Goal: Task Accomplishment & Management: Manage account settings

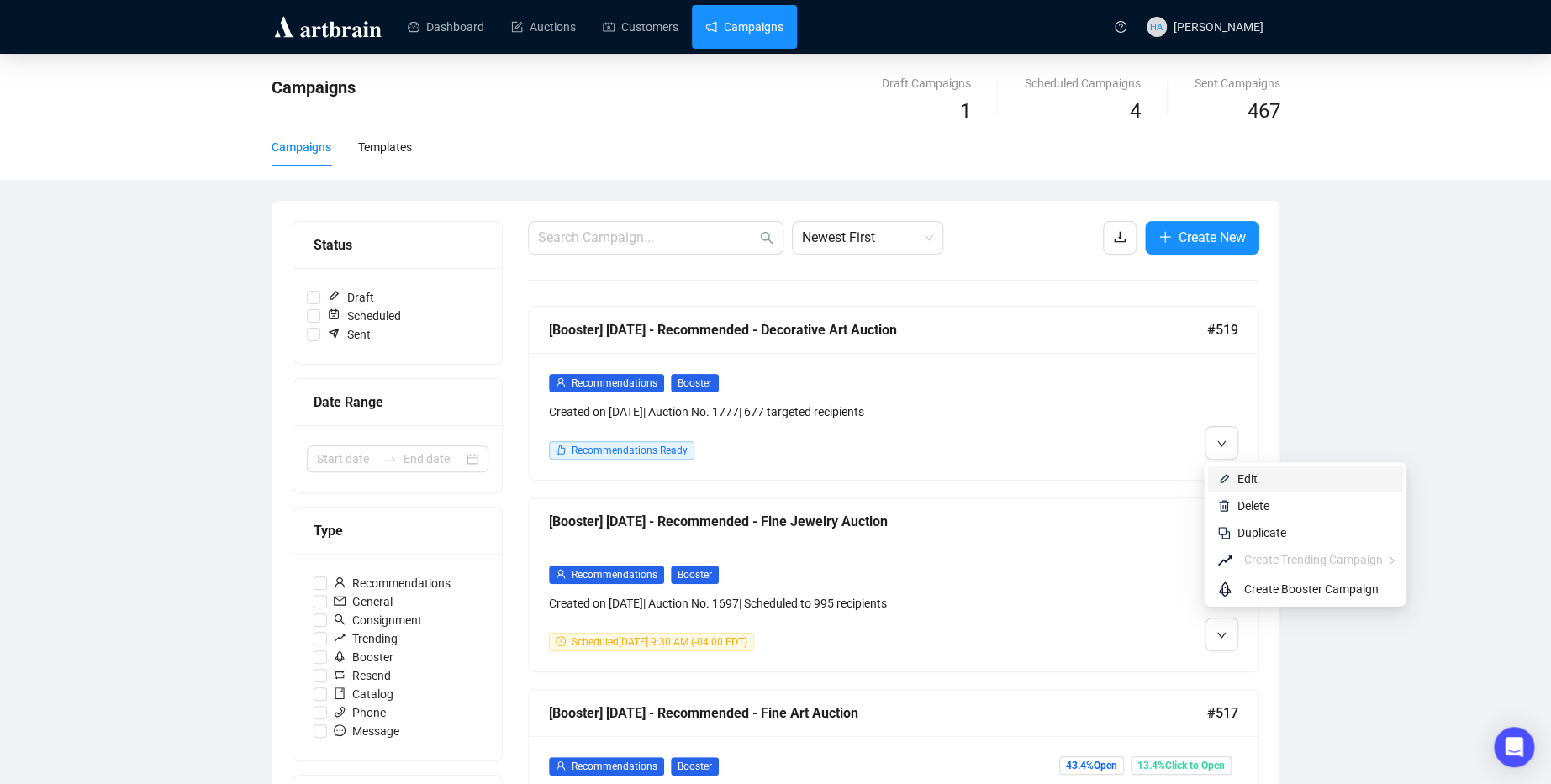
click at [1241, 474] on span "Edit" at bounding box center [1247, 478] width 20 height 13
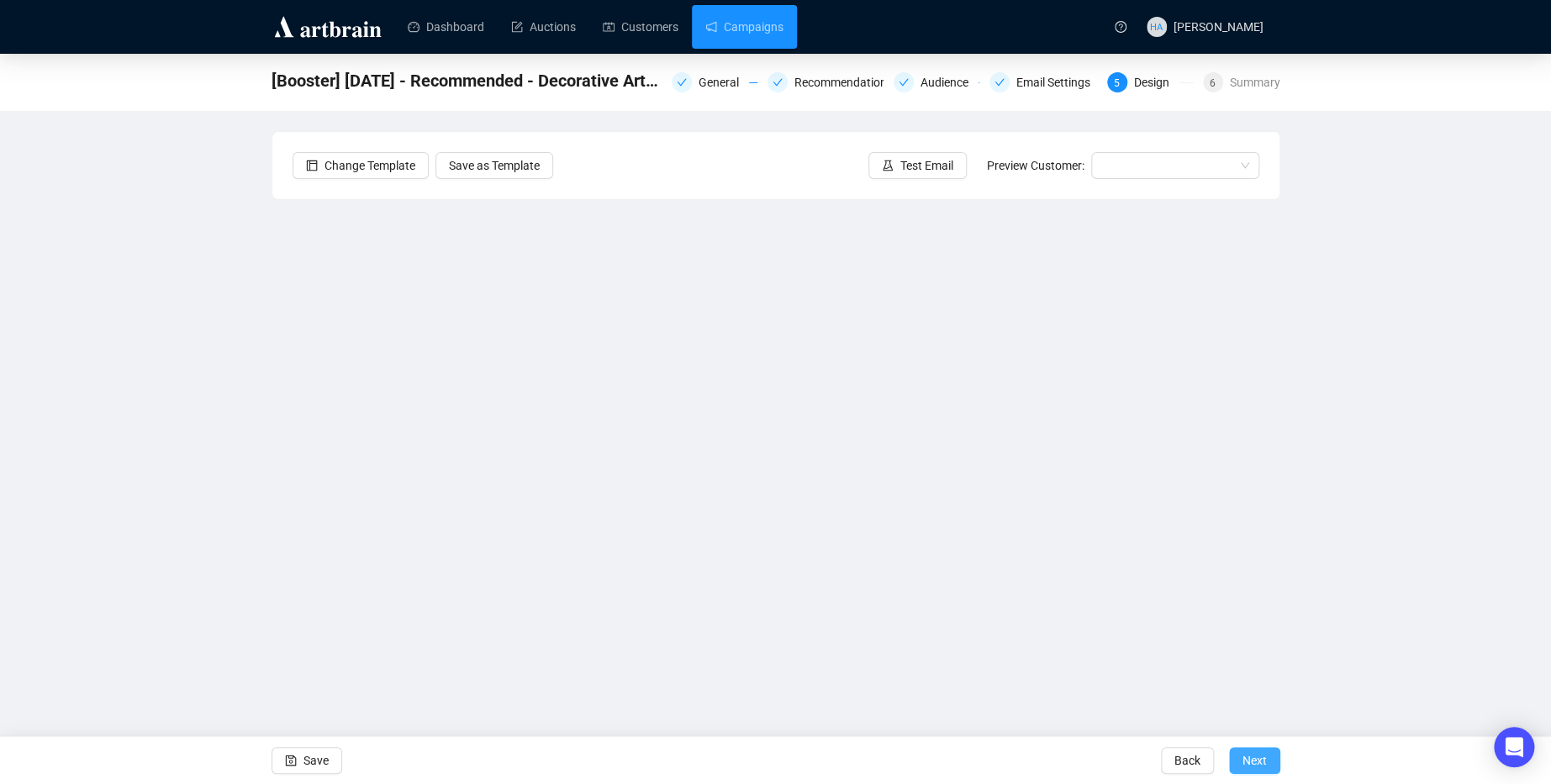
click at [1255, 766] on span "Next" at bounding box center [1255, 761] width 24 height 47
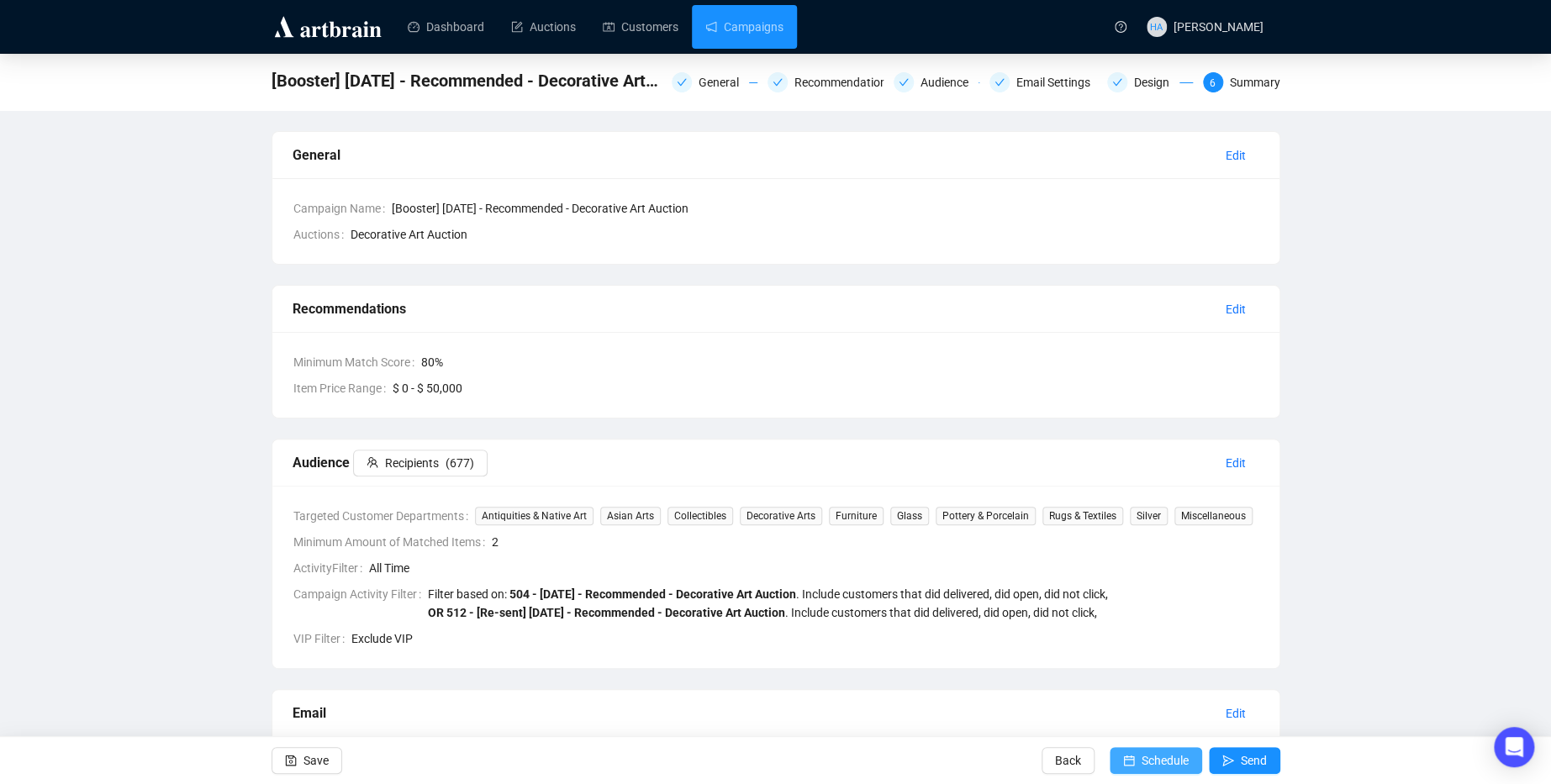
click at [1156, 756] on span "Schedule" at bounding box center [1165, 761] width 47 height 47
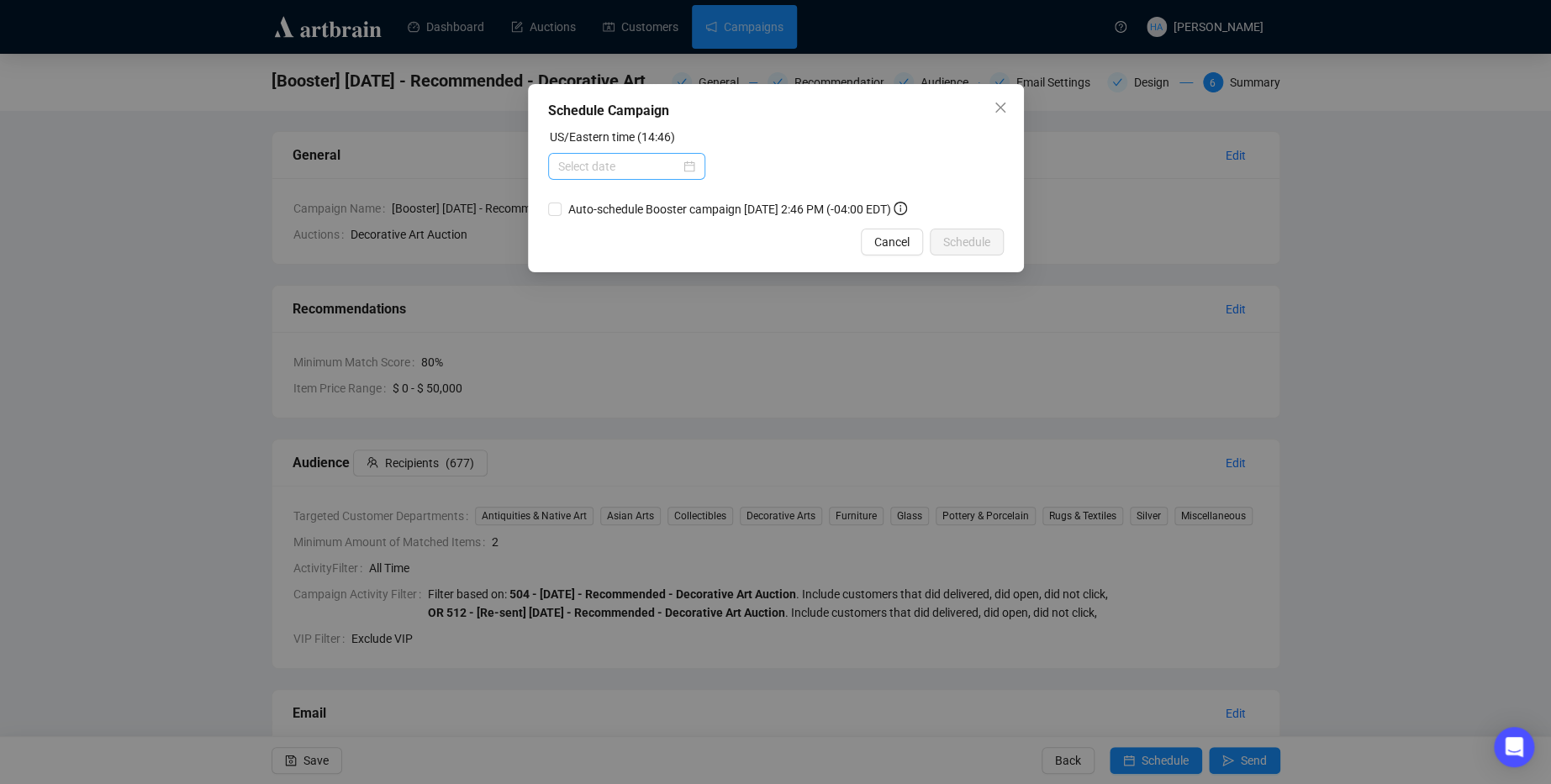
click at [684, 163] on div at bounding box center [627, 166] width 137 height 18
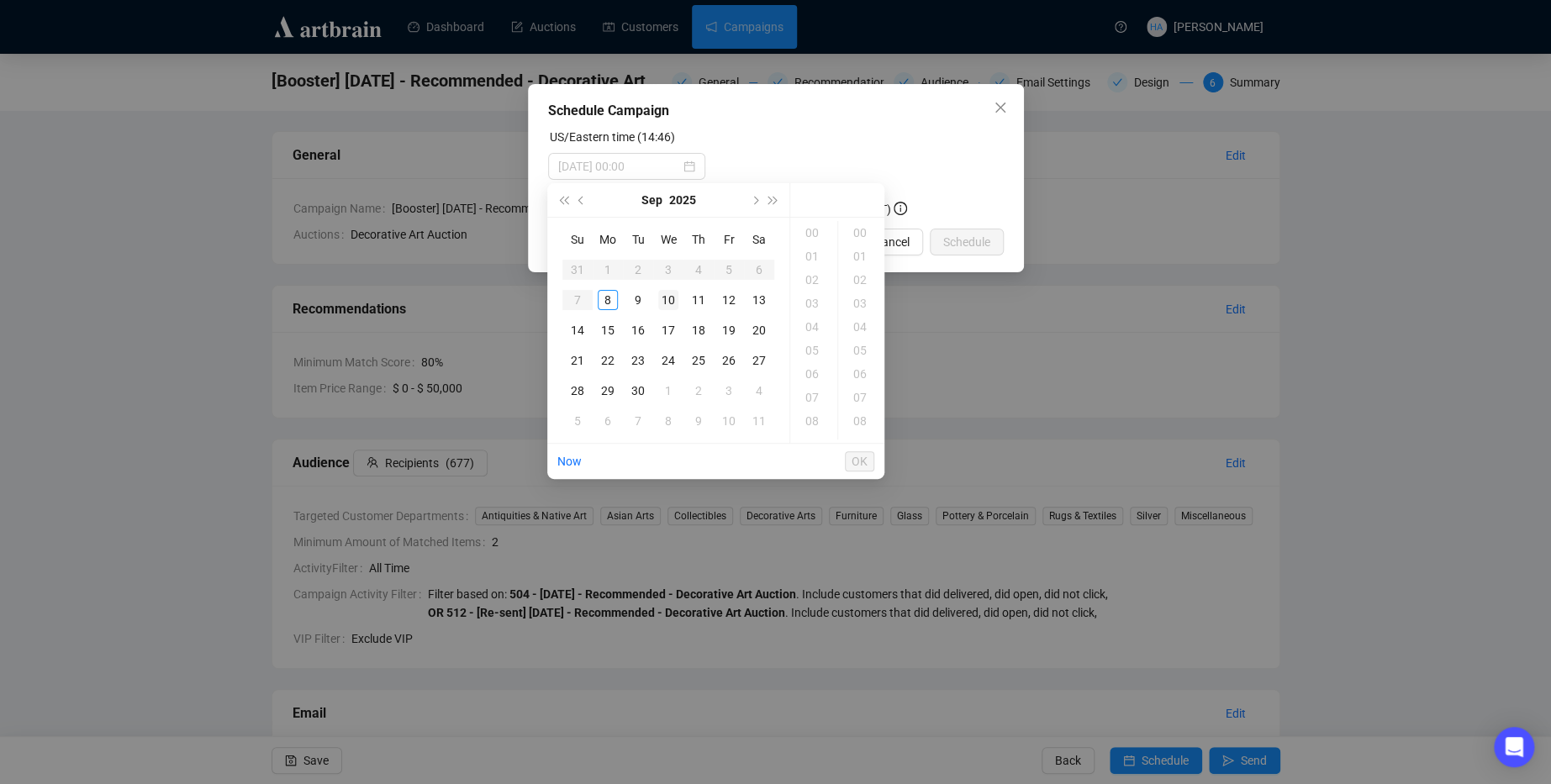
click at [667, 296] on div "10" at bounding box center [668, 300] width 20 height 20
click at [809, 327] on div "13" at bounding box center [814, 326] width 40 height 23
click at [862, 329] on div "30" at bounding box center [862, 333] width 40 height 23
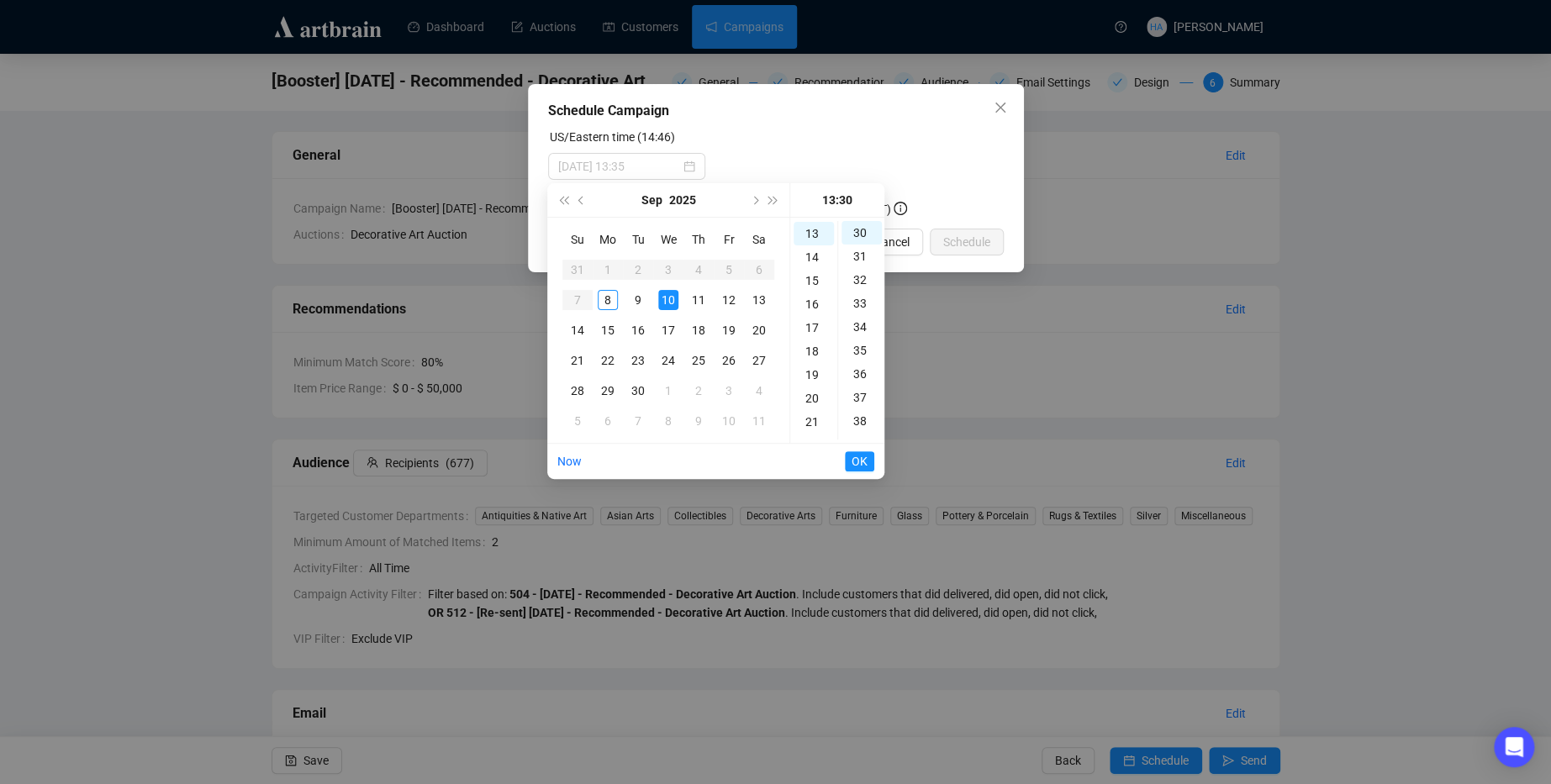
type input "[DATE] 13:30"
click at [855, 462] on span "OK" at bounding box center [859, 461] width 16 height 32
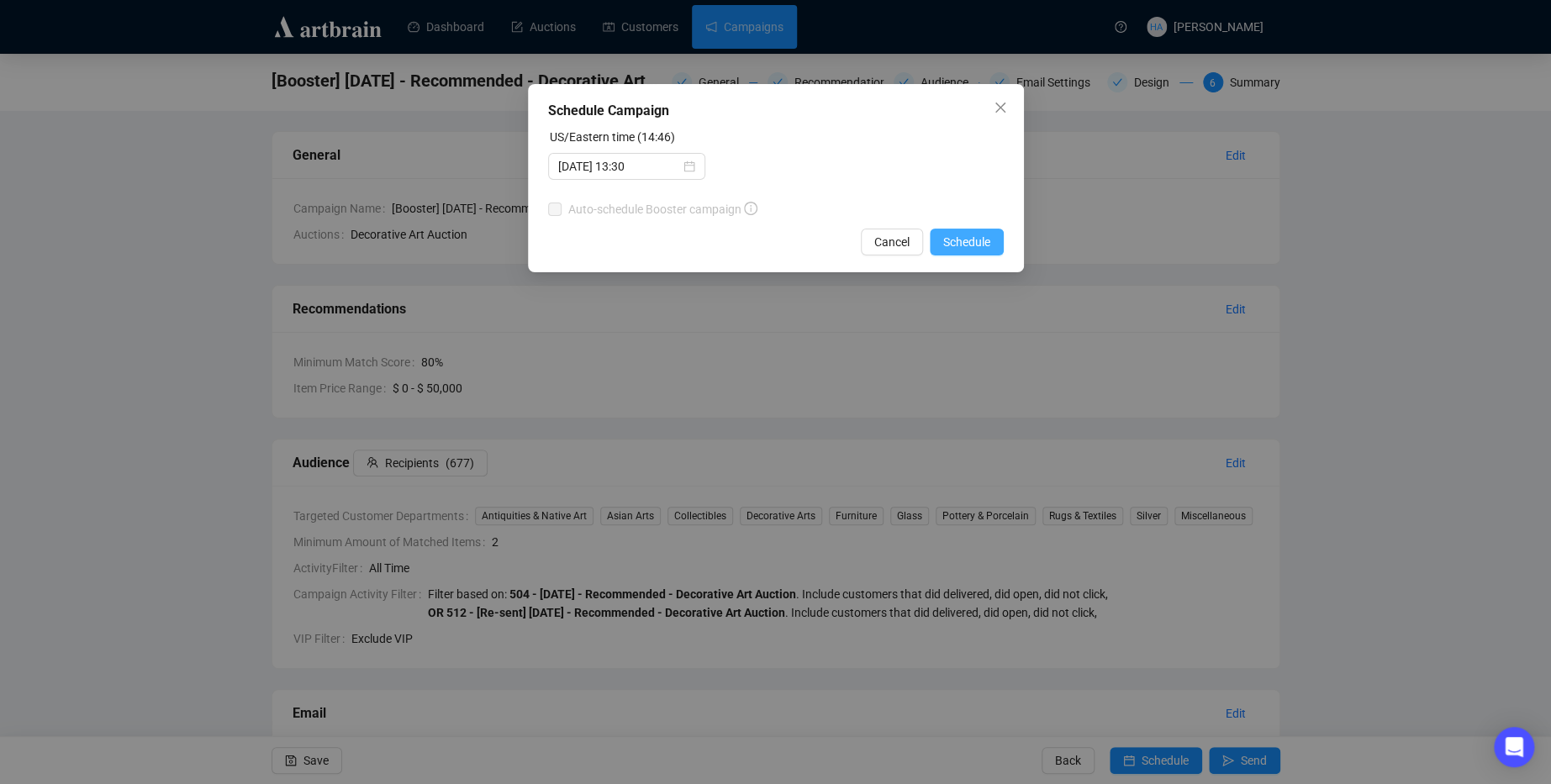
click at [974, 245] on span "Schedule" at bounding box center [967, 242] width 47 height 18
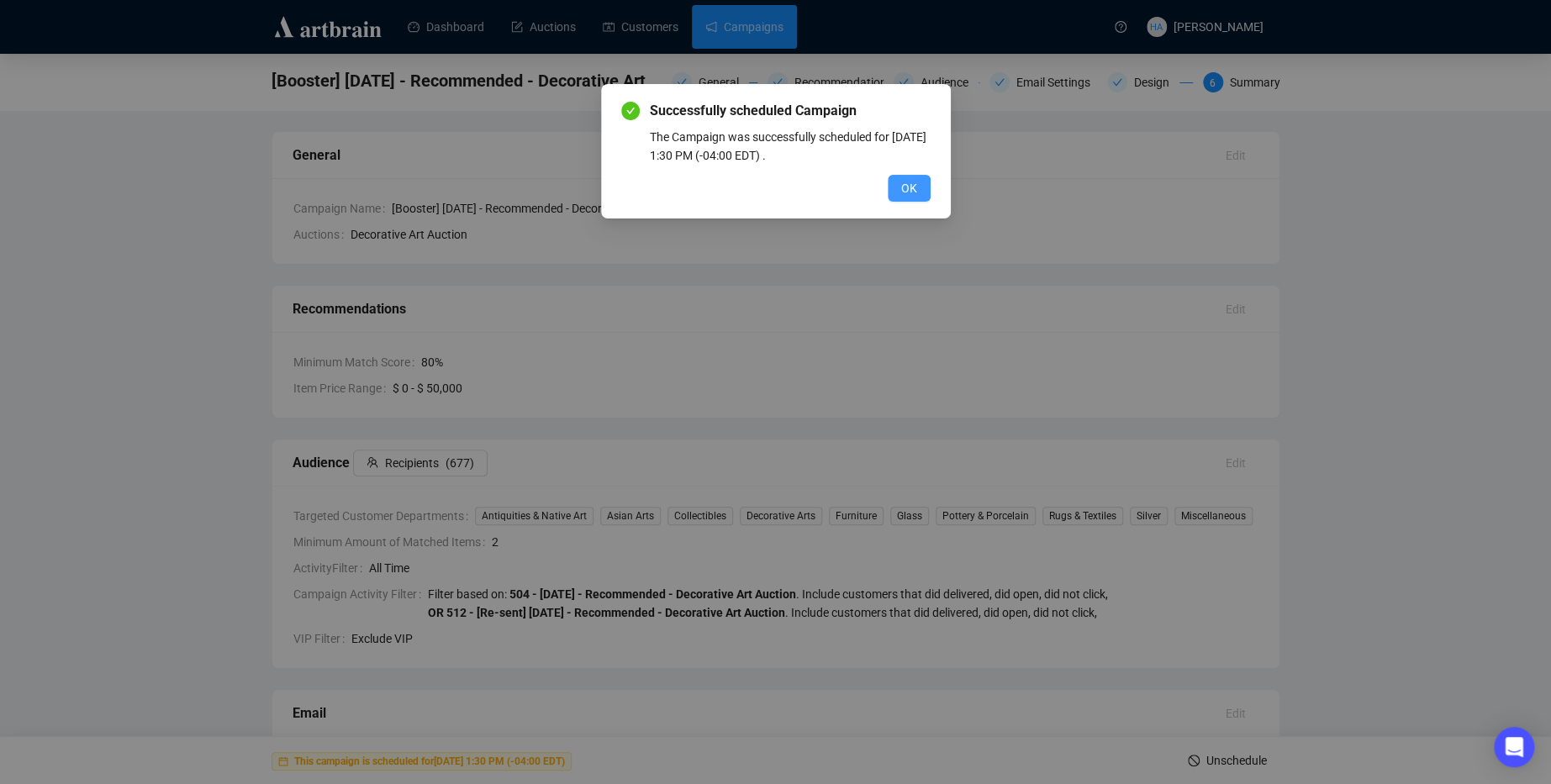
click at [913, 181] on span "OK" at bounding box center [909, 188] width 16 height 18
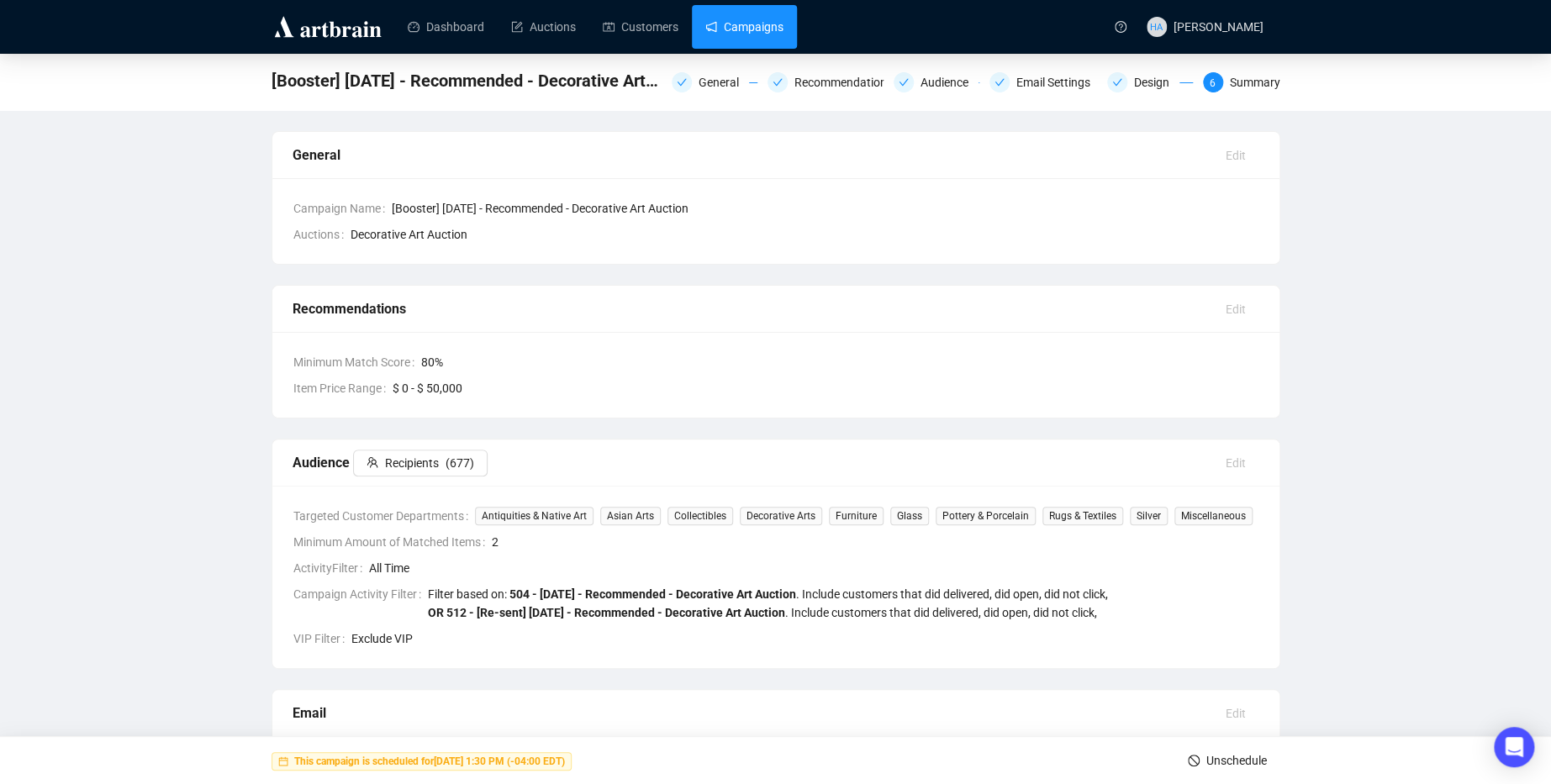
click at [756, 21] on link "Campaigns" at bounding box center [744, 27] width 78 height 43
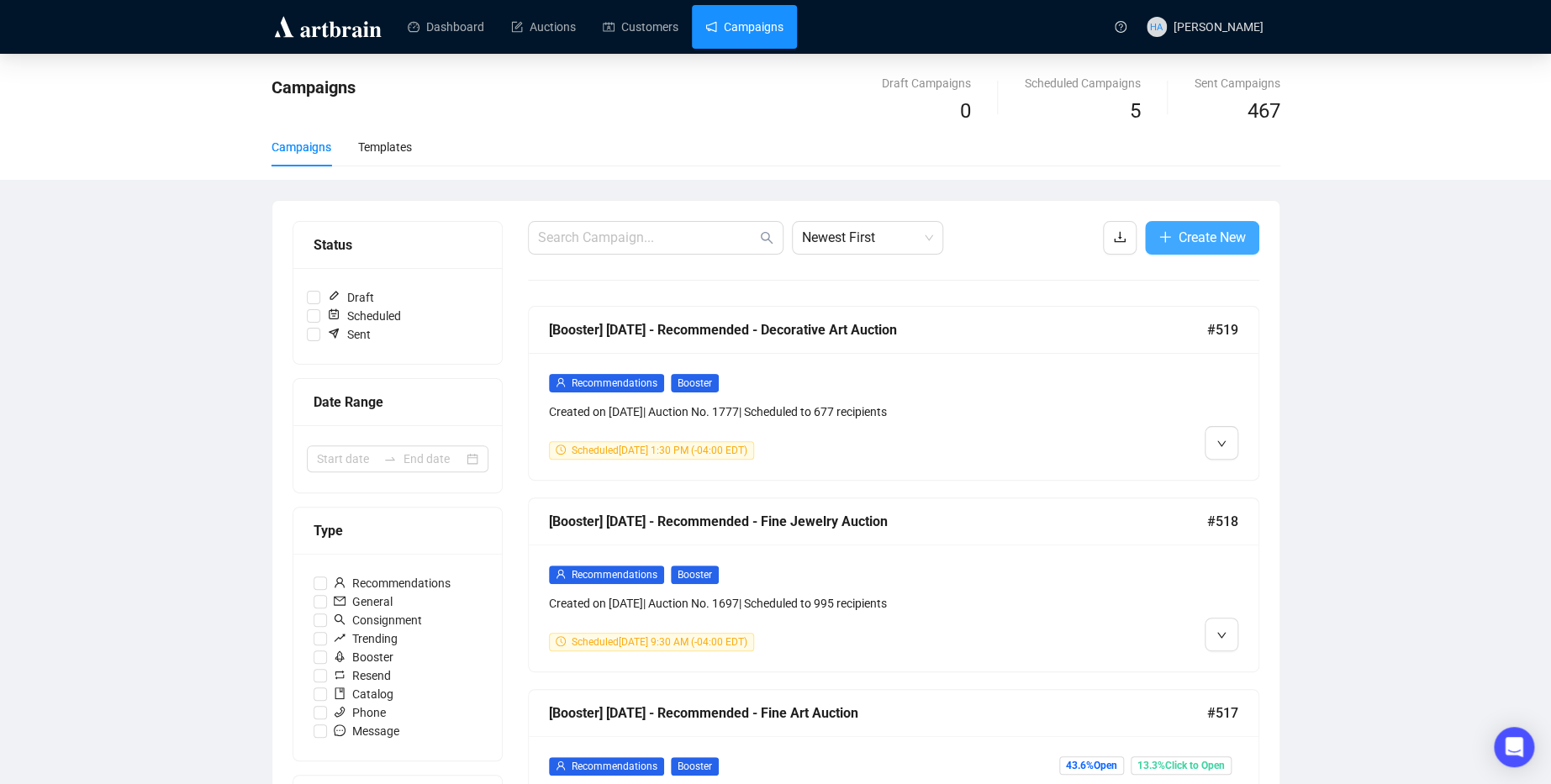
click at [1185, 232] on span "Create New" at bounding box center [1212, 237] width 67 height 21
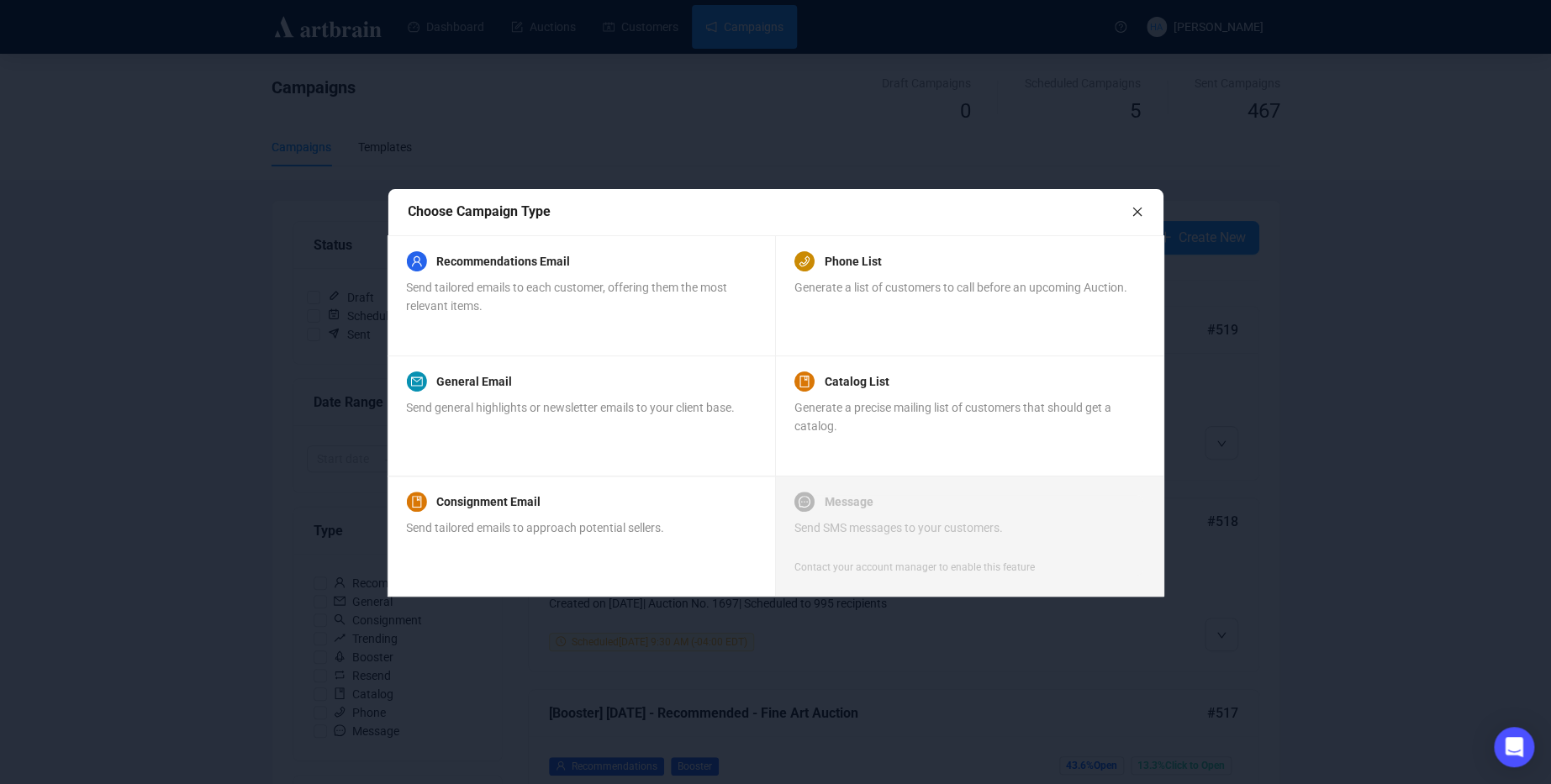
click at [1139, 216] on icon "close" at bounding box center [1137, 212] width 12 height 12
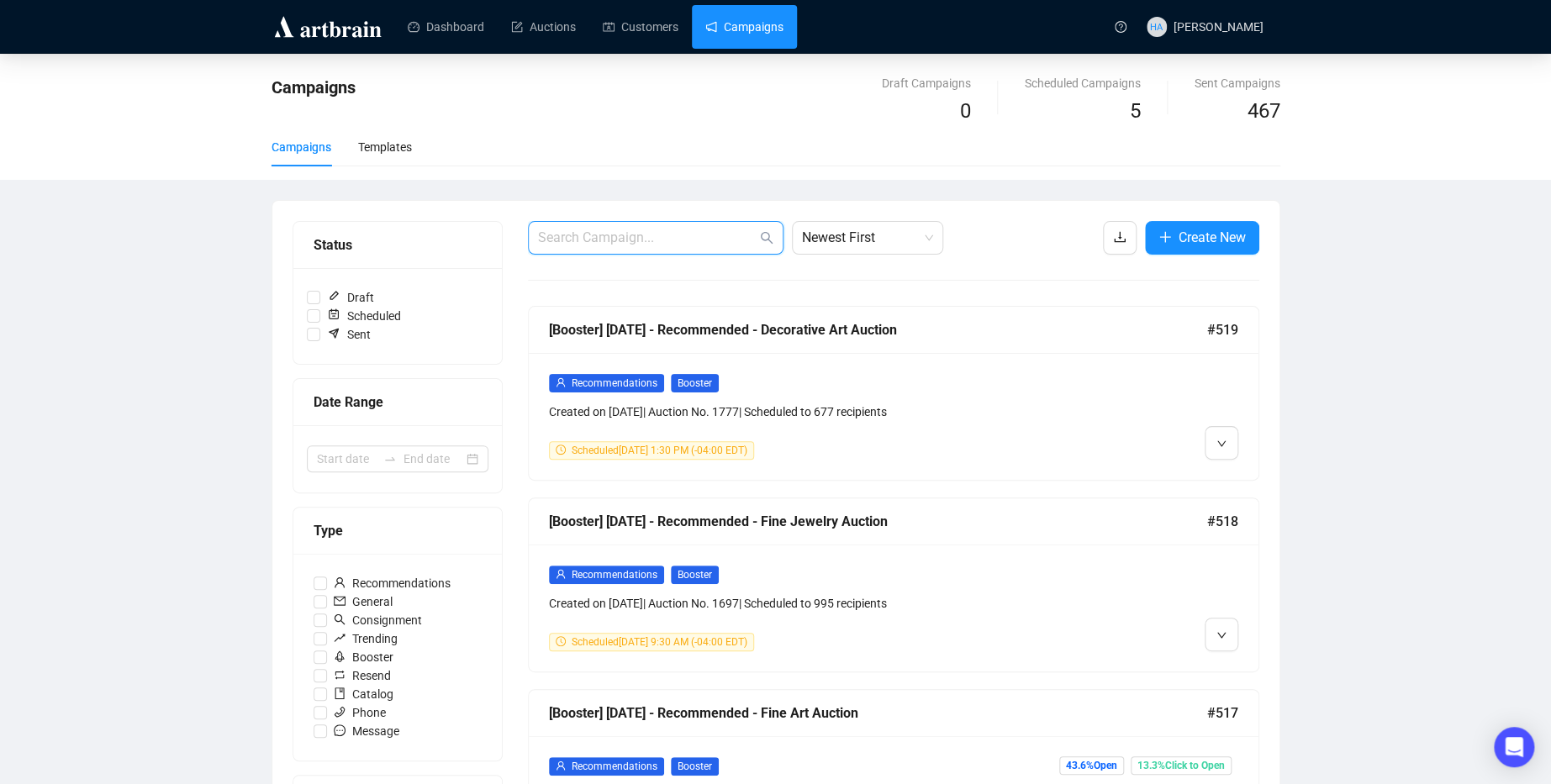
click at [625, 235] on input "text" at bounding box center [647, 237] width 218 height 20
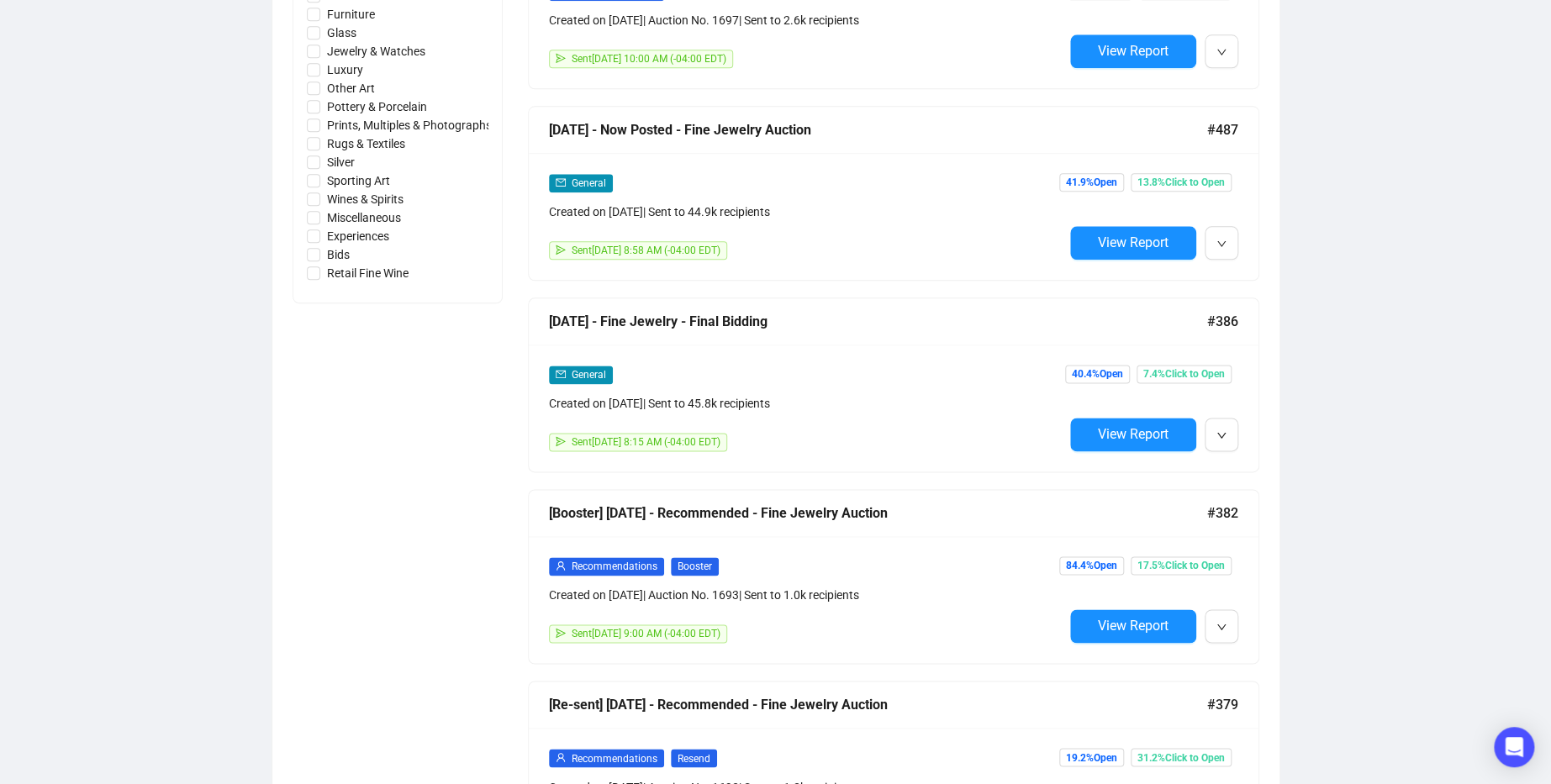
scroll to position [968, 0]
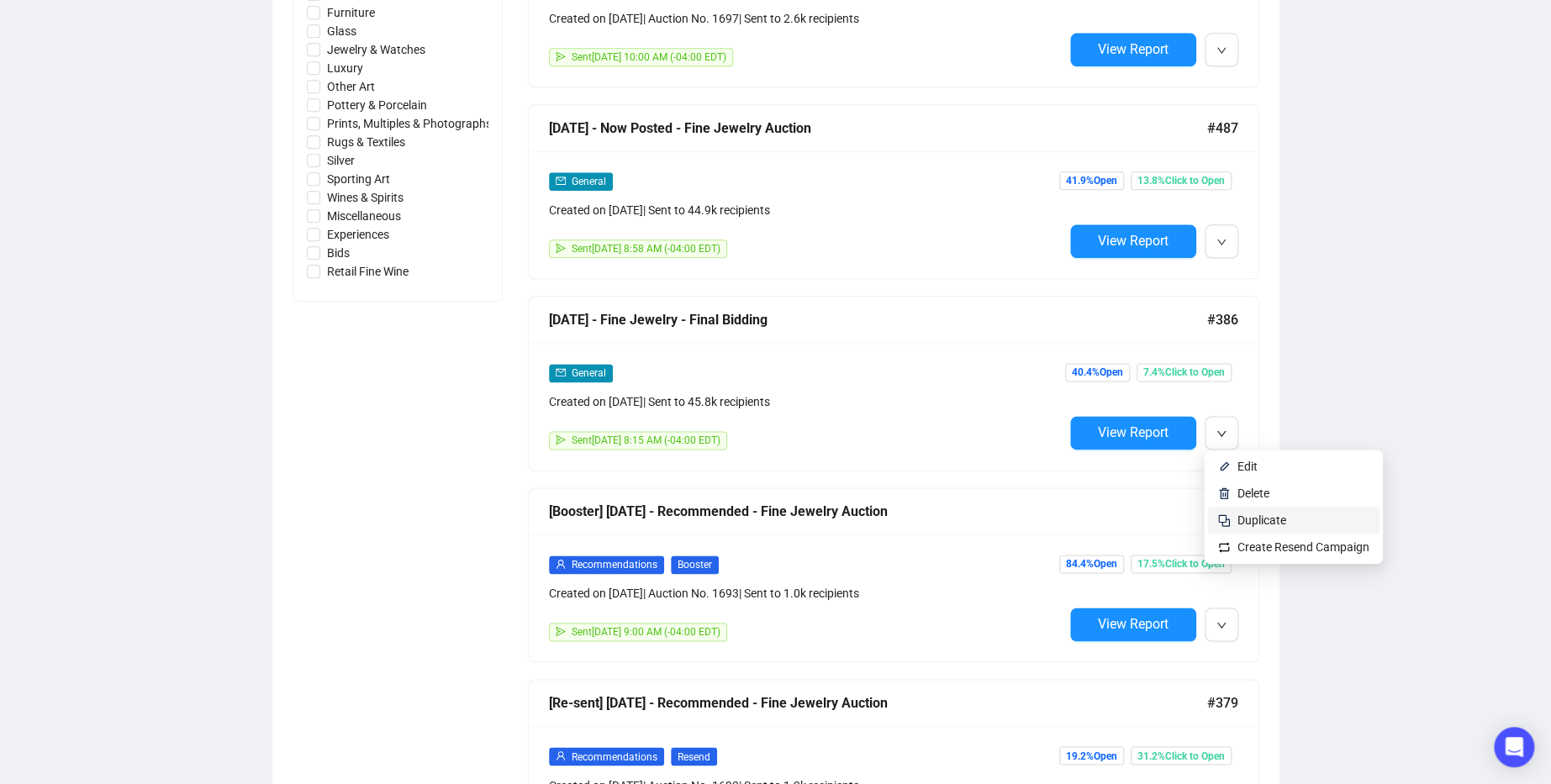
type input "Fine Jewelry"
click at [1249, 517] on span "Duplicate" at bounding box center [1261, 520] width 49 height 13
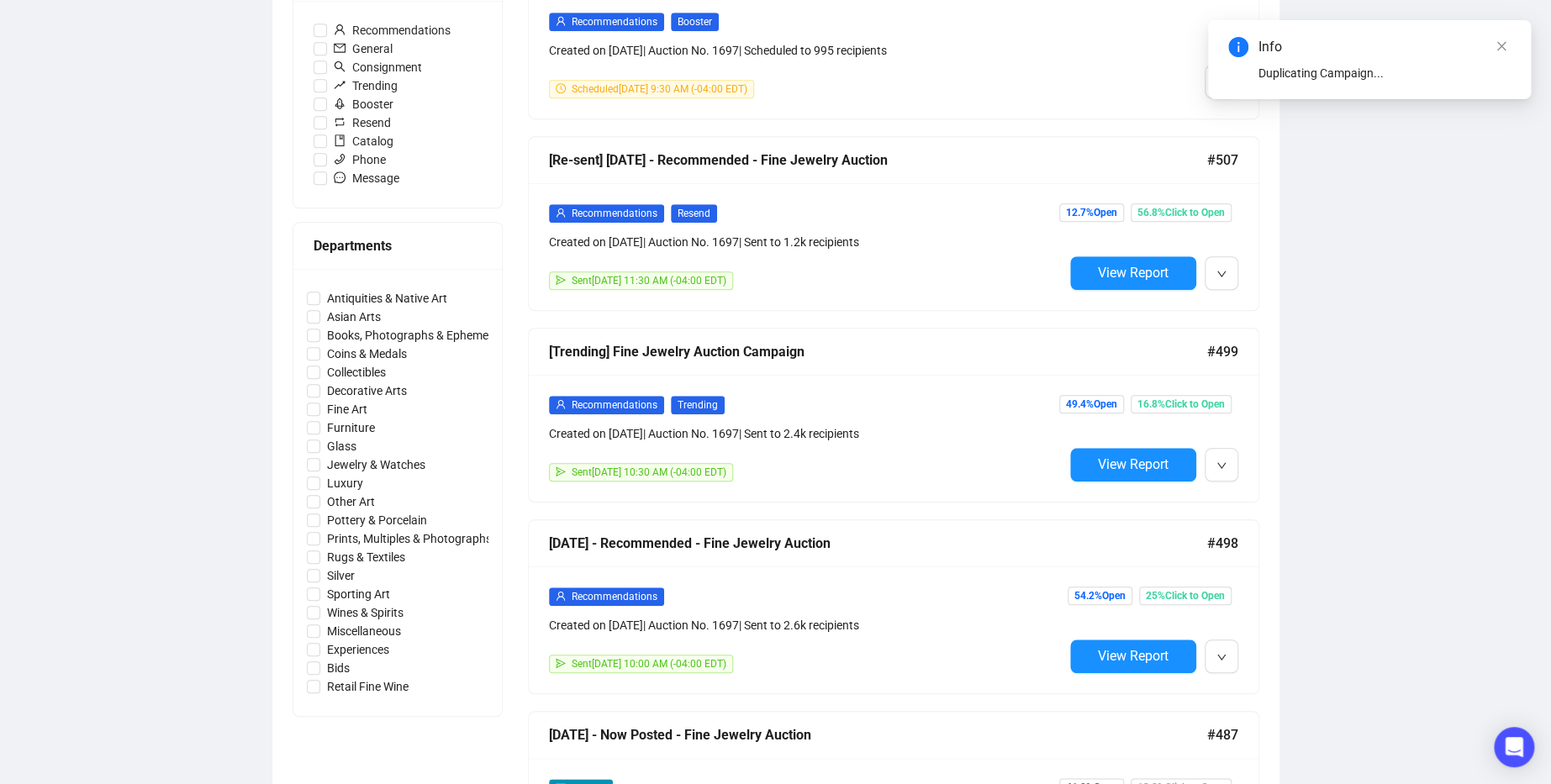
scroll to position [0, 0]
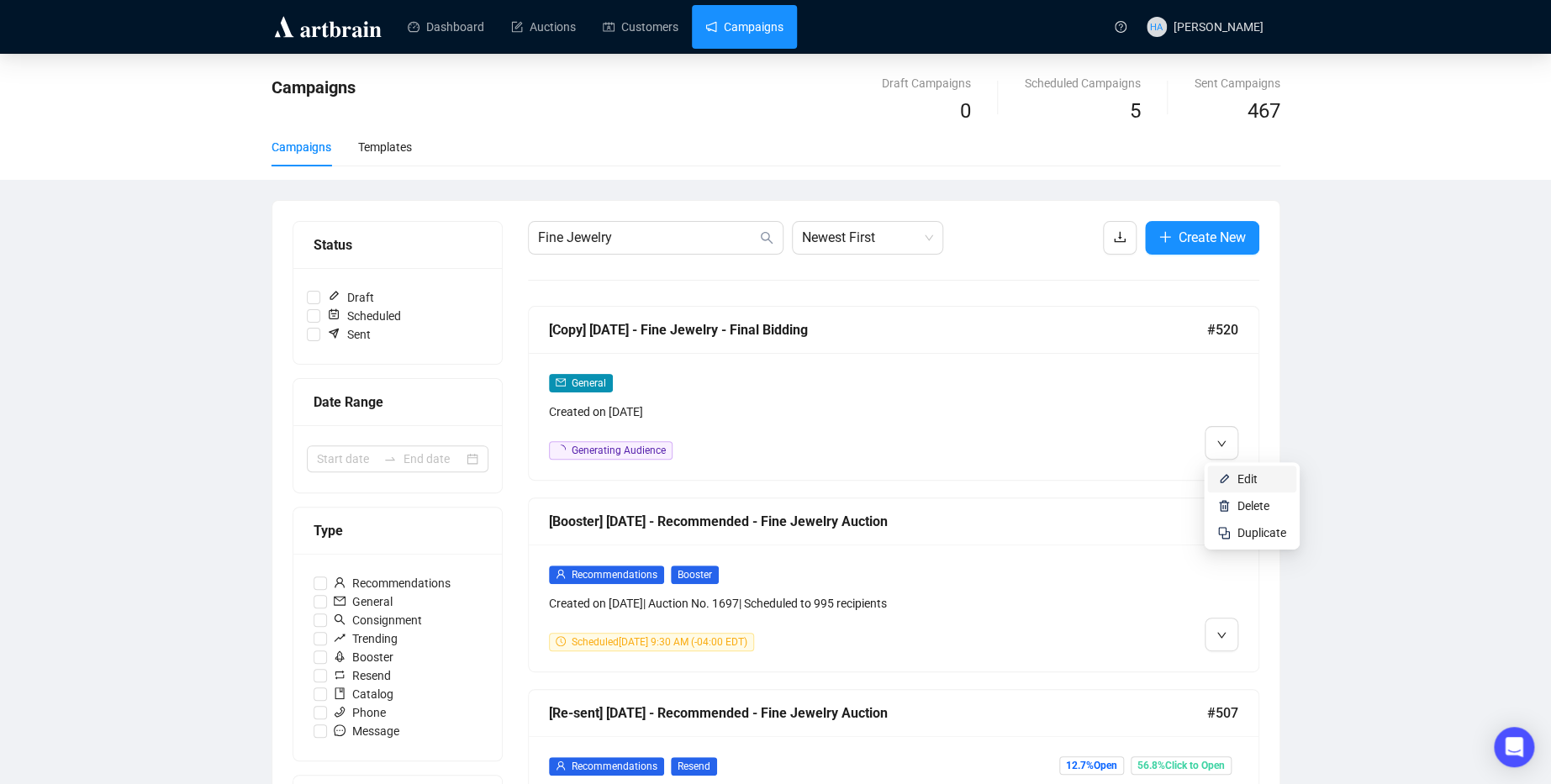
click at [1234, 477] on li "Edit" at bounding box center [1251, 479] width 89 height 27
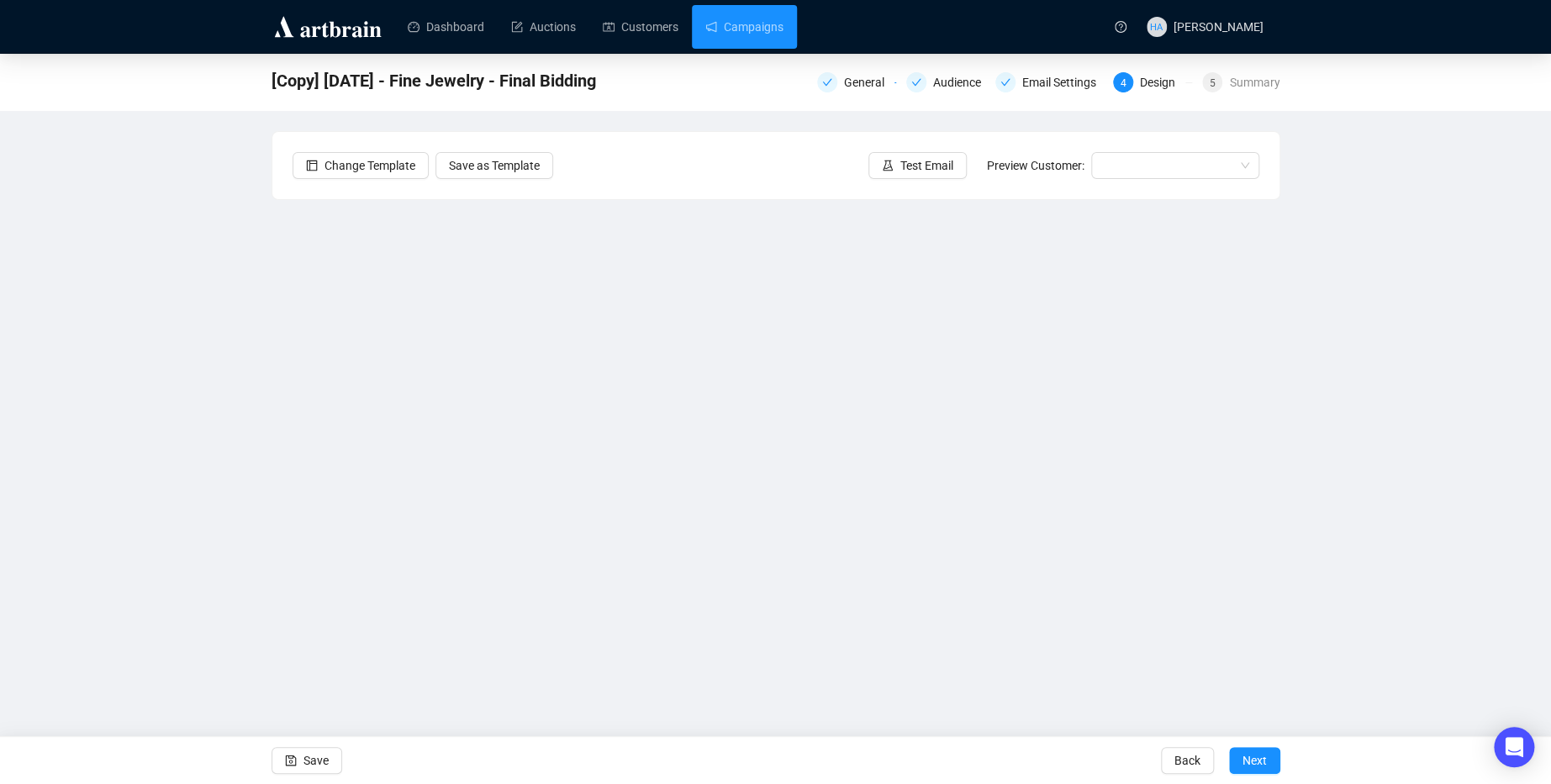
drag, startPoint x: 866, startPoint y: 81, endPoint x: 803, endPoint y: 89, distance: 63.5
click at [866, 81] on div "General" at bounding box center [869, 82] width 50 height 20
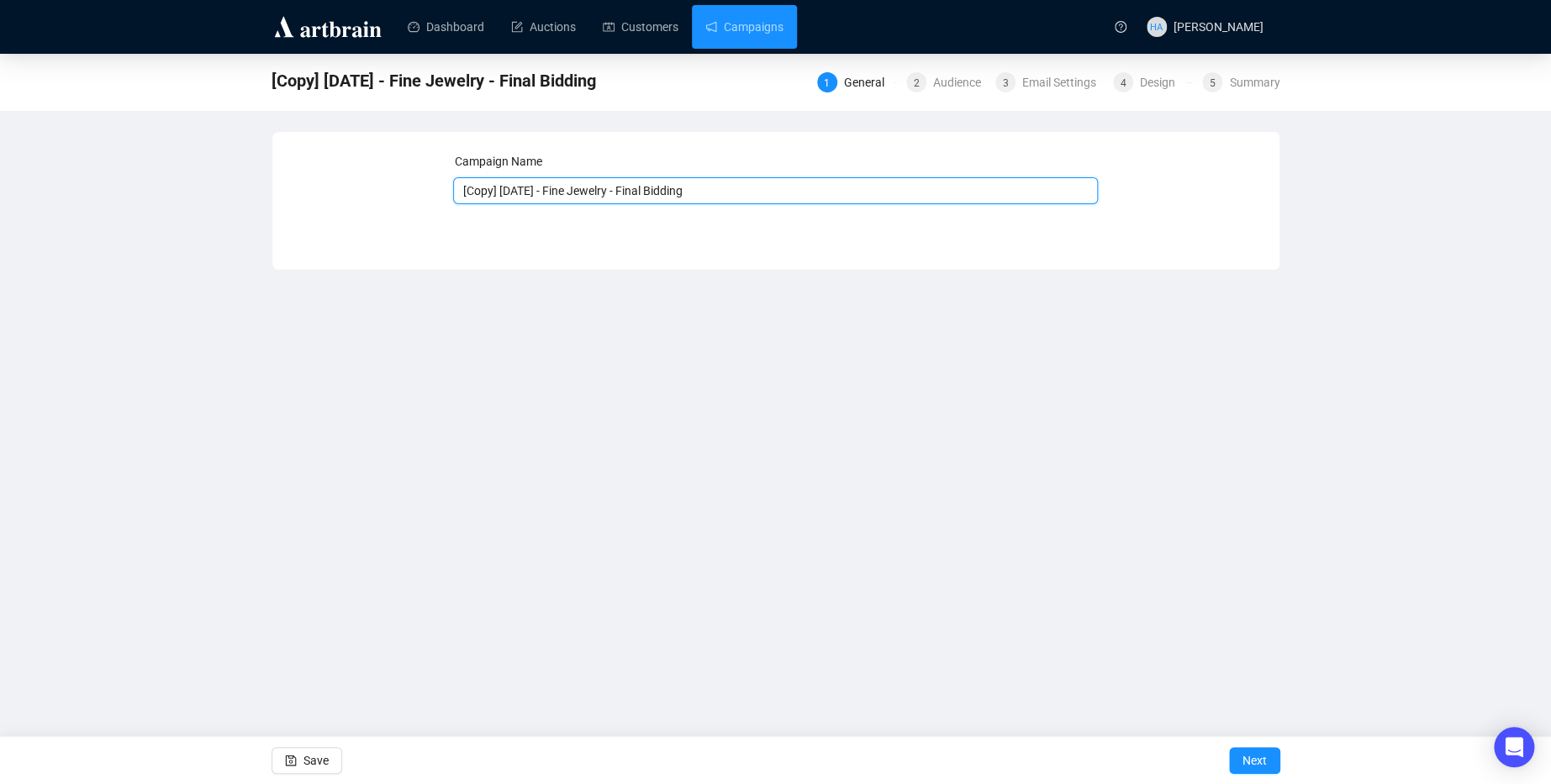
drag, startPoint x: 525, startPoint y: 192, endPoint x: 479, endPoint y: 184, distance: 46.7
click at [458, 190] on input "[Copy] [DATE] - Fine Jewelry - Final Bidding" at bounding box center [776, 190] width 645 height 27
type input "[DATE] - Fine Jewelry - Final Bidding"
click at [1248, 759] on span "Next" at bounding box center [1255, 761] width 24 height 47
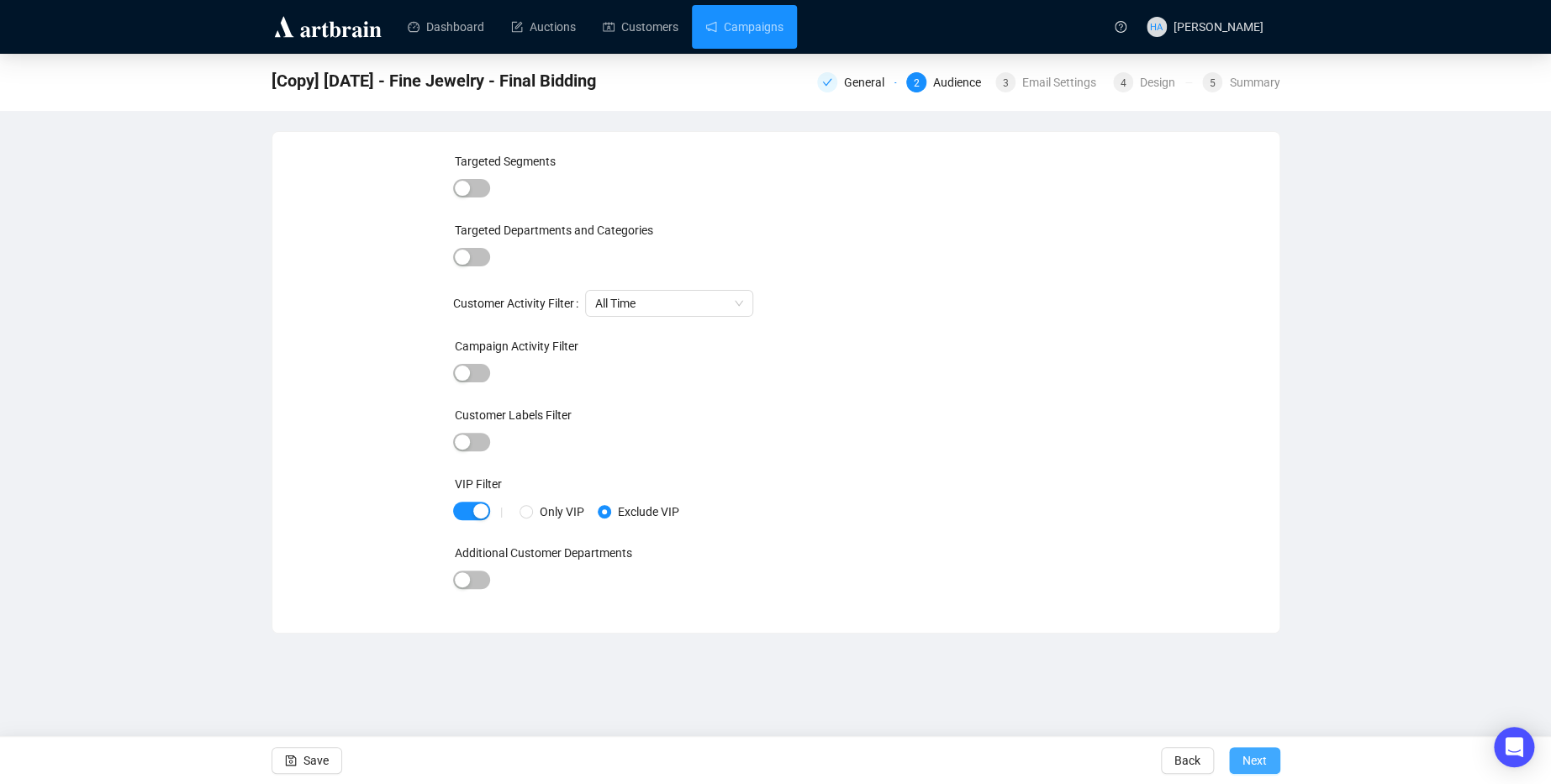
click at [1260, 762] on span "Next" at bounding box center [1255, 761] width 24 height 47
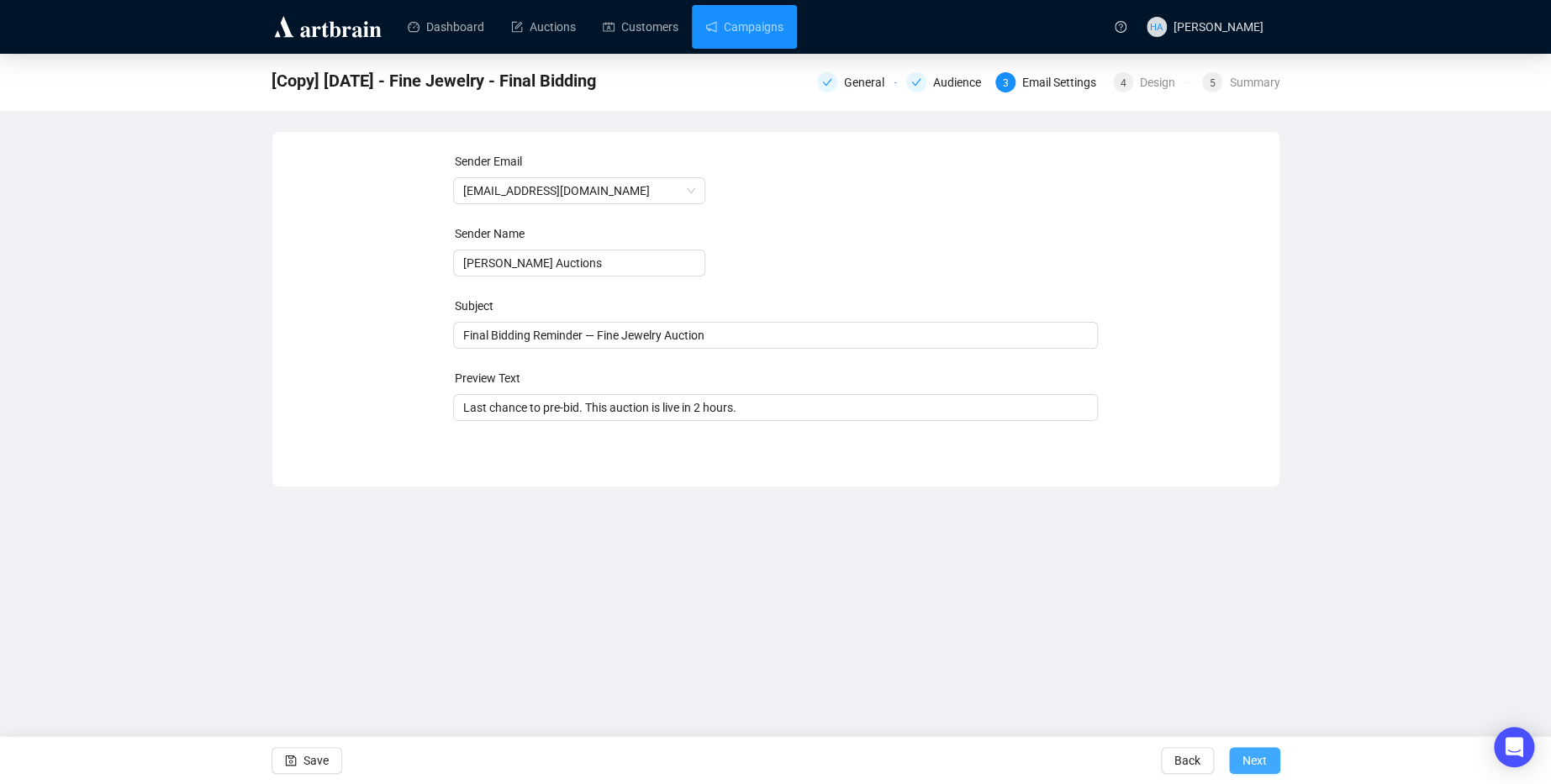
click at [1257, 759] on span "Next" at bounding box center [1255, 761] width 24 height 47
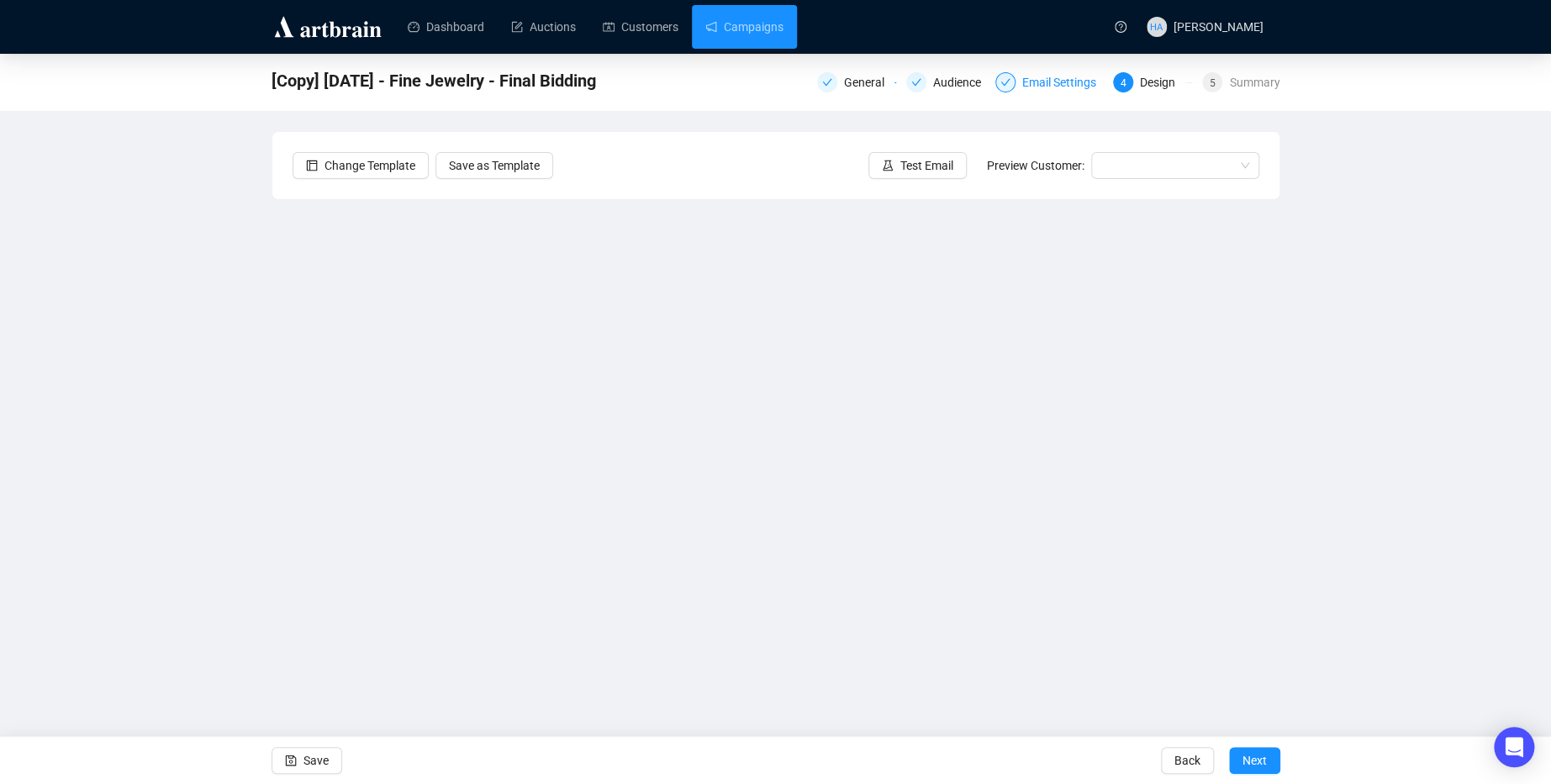
click at [1045, 77] on div "Email Settings" at bounding box center [1064, 82] width 84 height 20
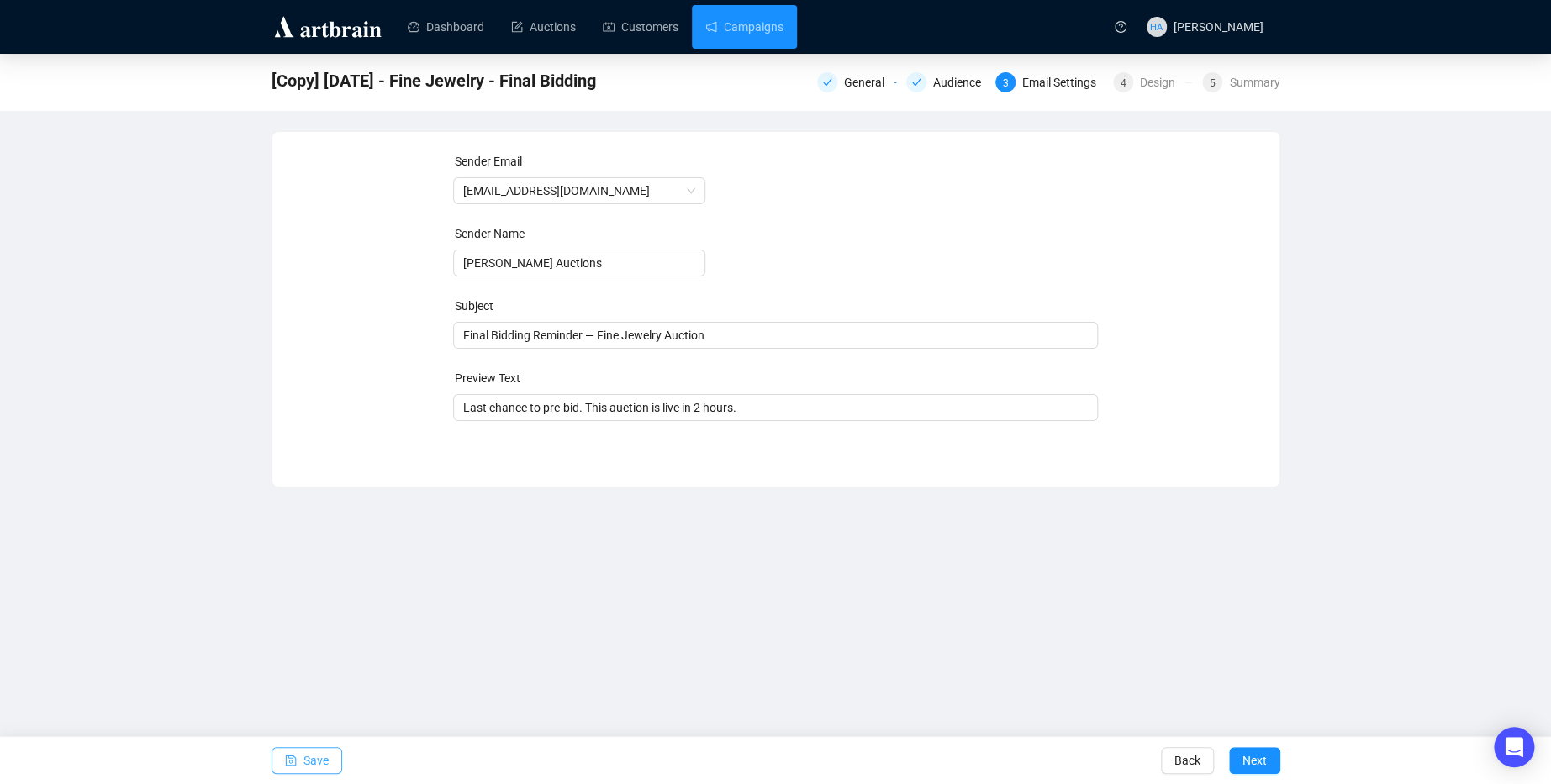
click at [318, 755] on span "Save" at bounding box center [316, 761] width 25 height 47
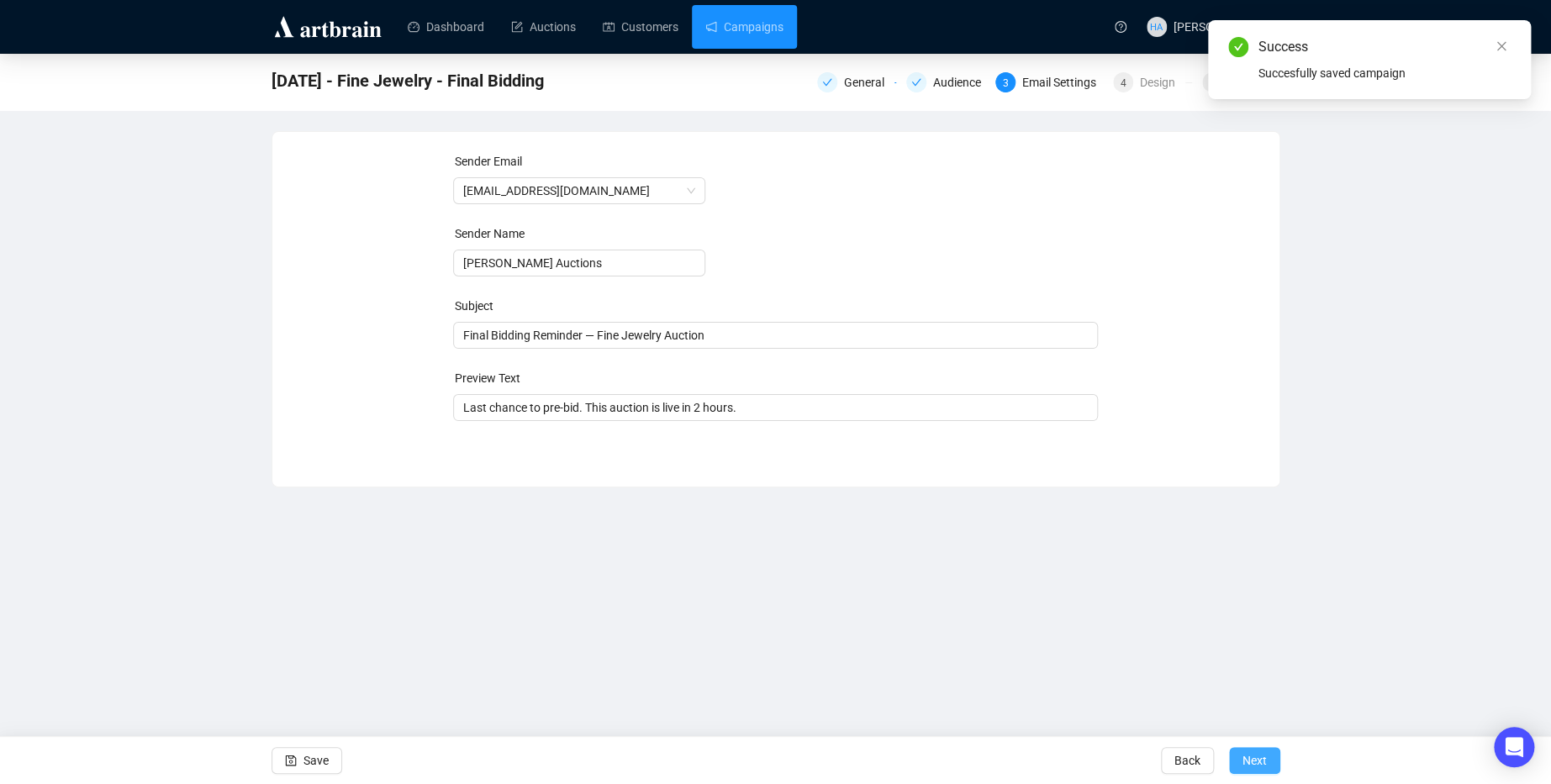
click at [1252, 765] on span "Next" at bounding box center [1255, 761] width 24 height 47
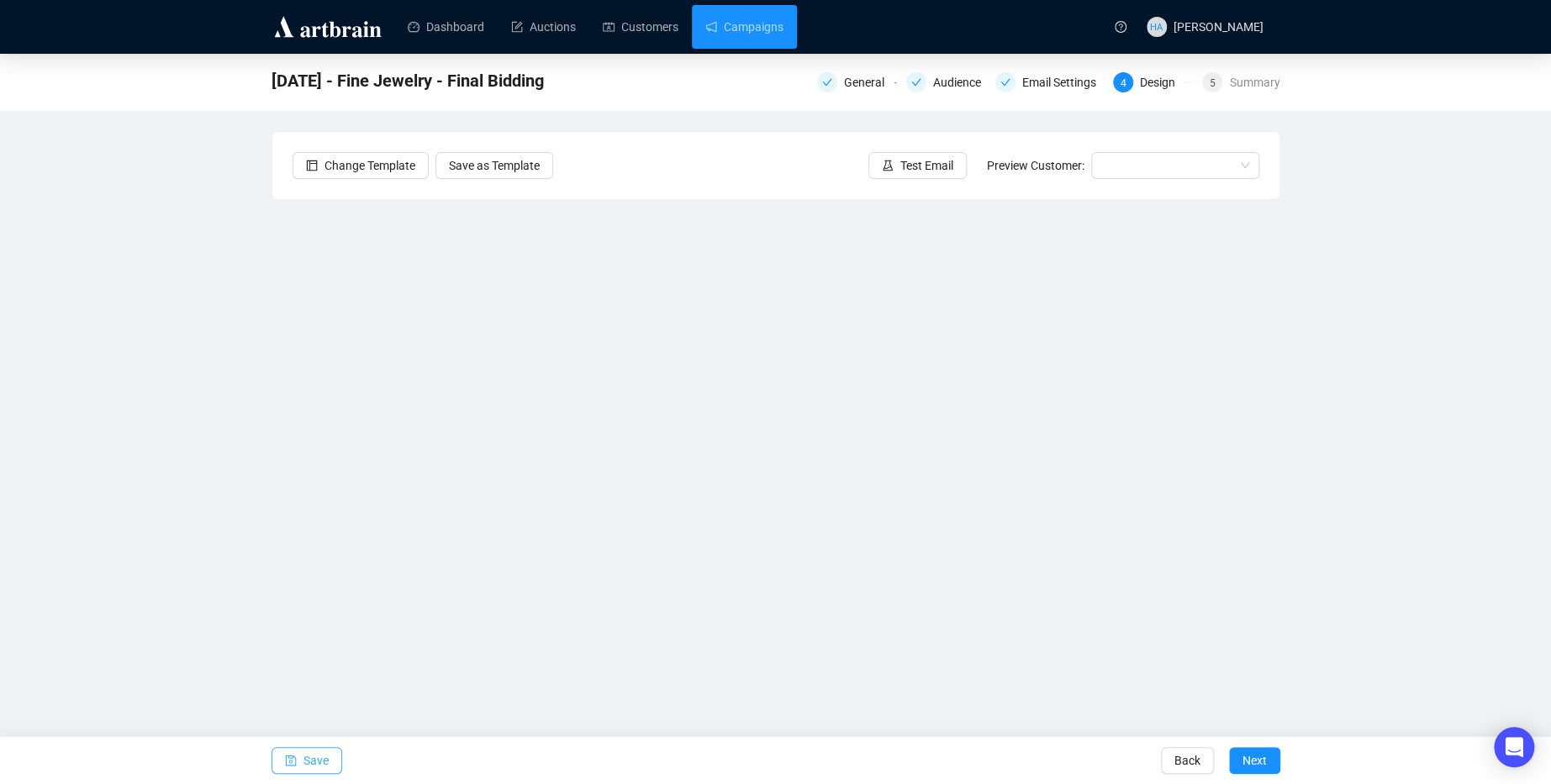
click at [315, 760] on span "Save" at bounding box center [316, 761] width 25 height 47
click at [920, 160] on span "Test Email" at bounding box center [926, 165] width 53 height 18
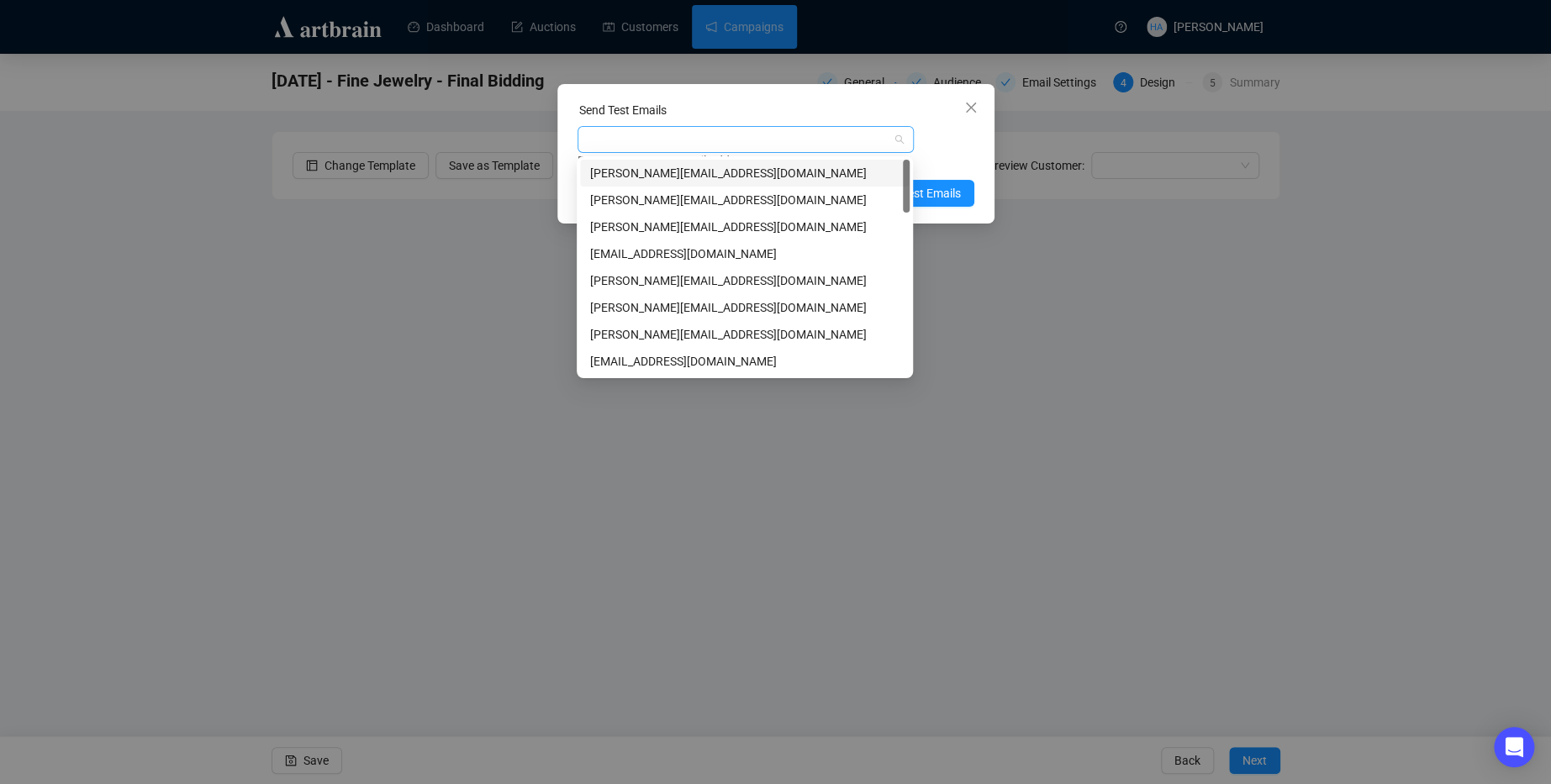
click at [705, 146] on div at bounding box center [736, 139] width 312 height 23
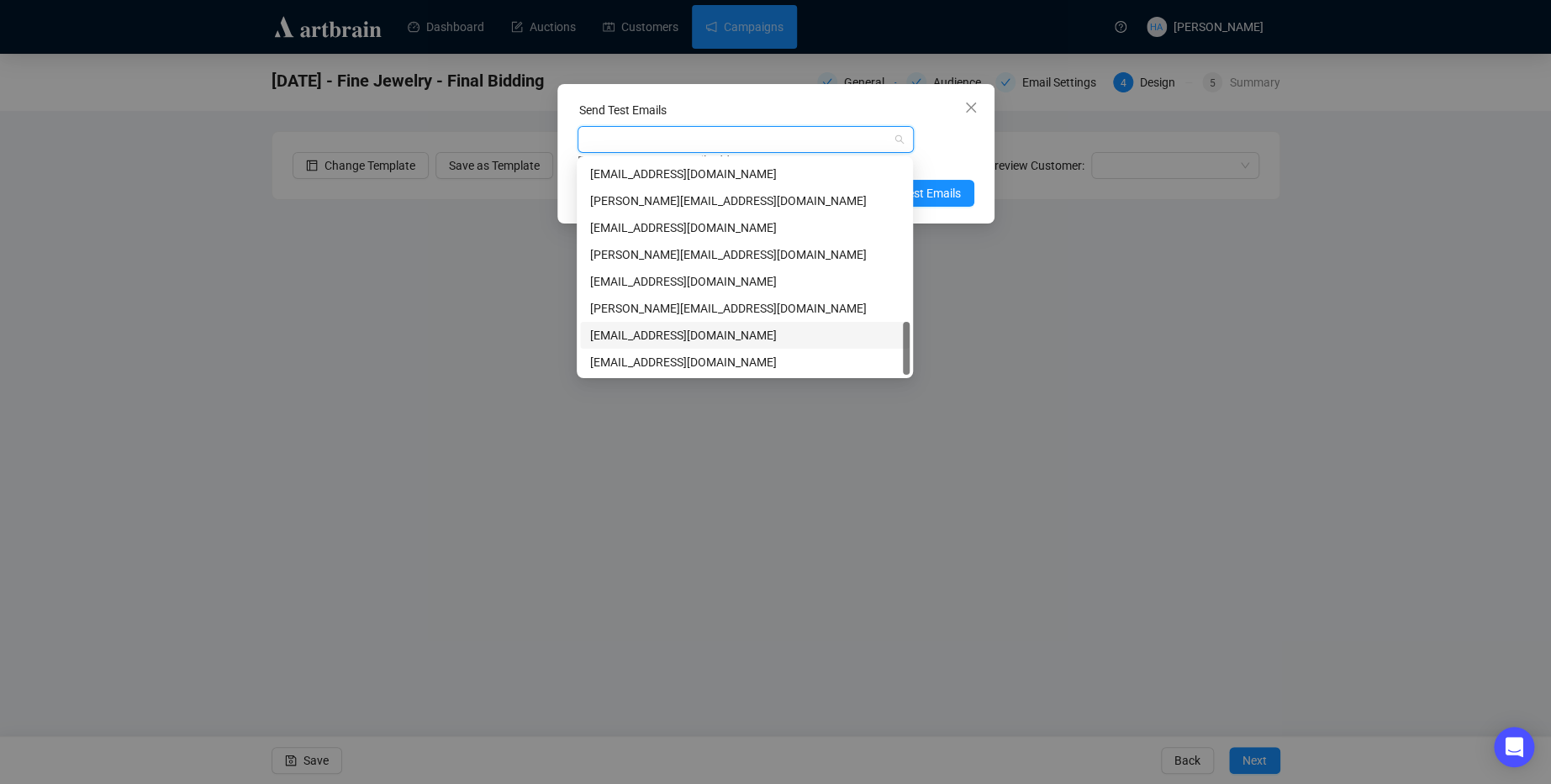
click at [656, 337] on div "[EMAIL_ADDRESS][DOMAIN_NAME]" at bounding box center [745, 335] width 310 height 18
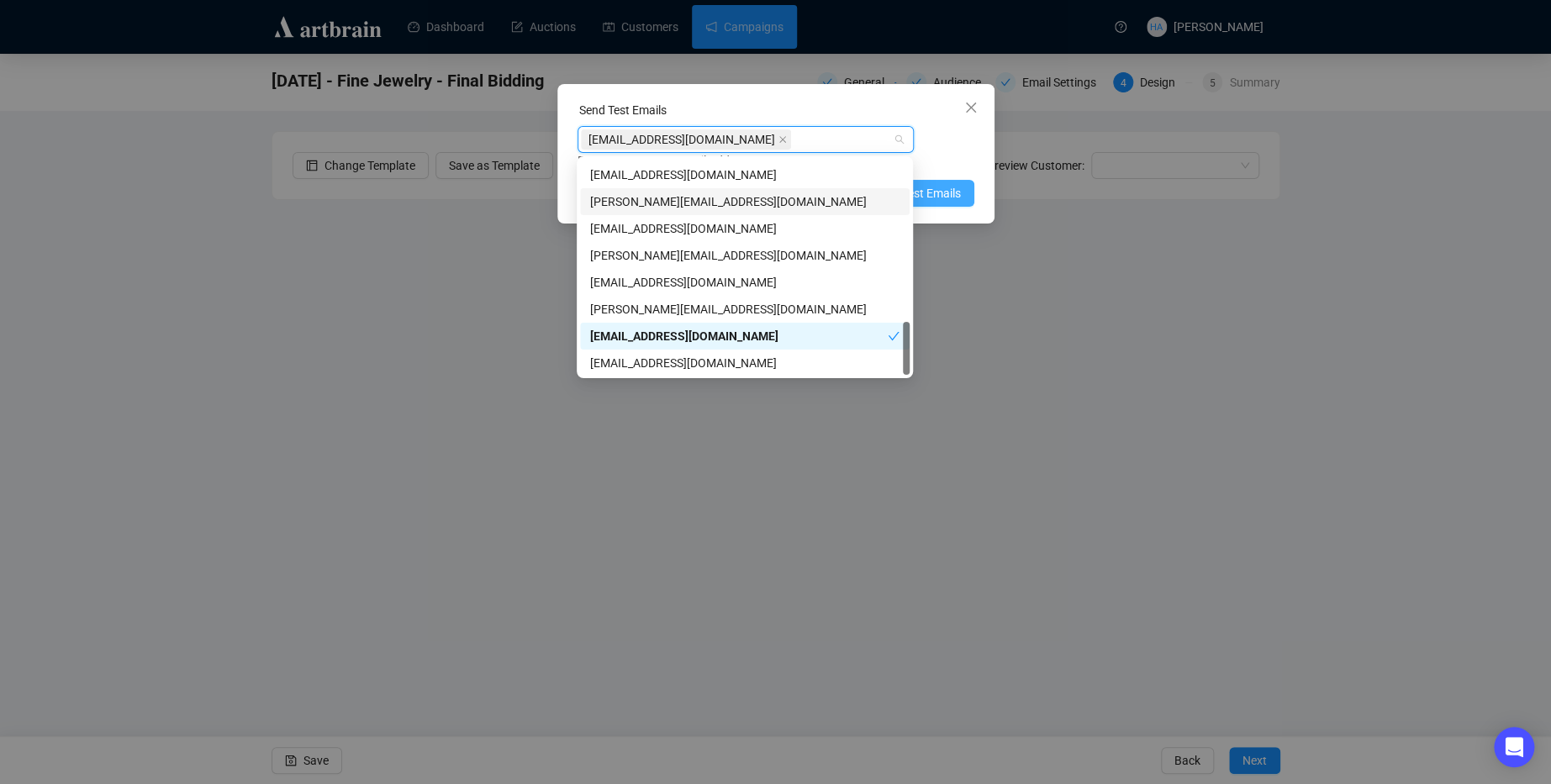
click at [938, 188] on span "Send Test Emails" at bounding box center [917, 193] width 88 height 18
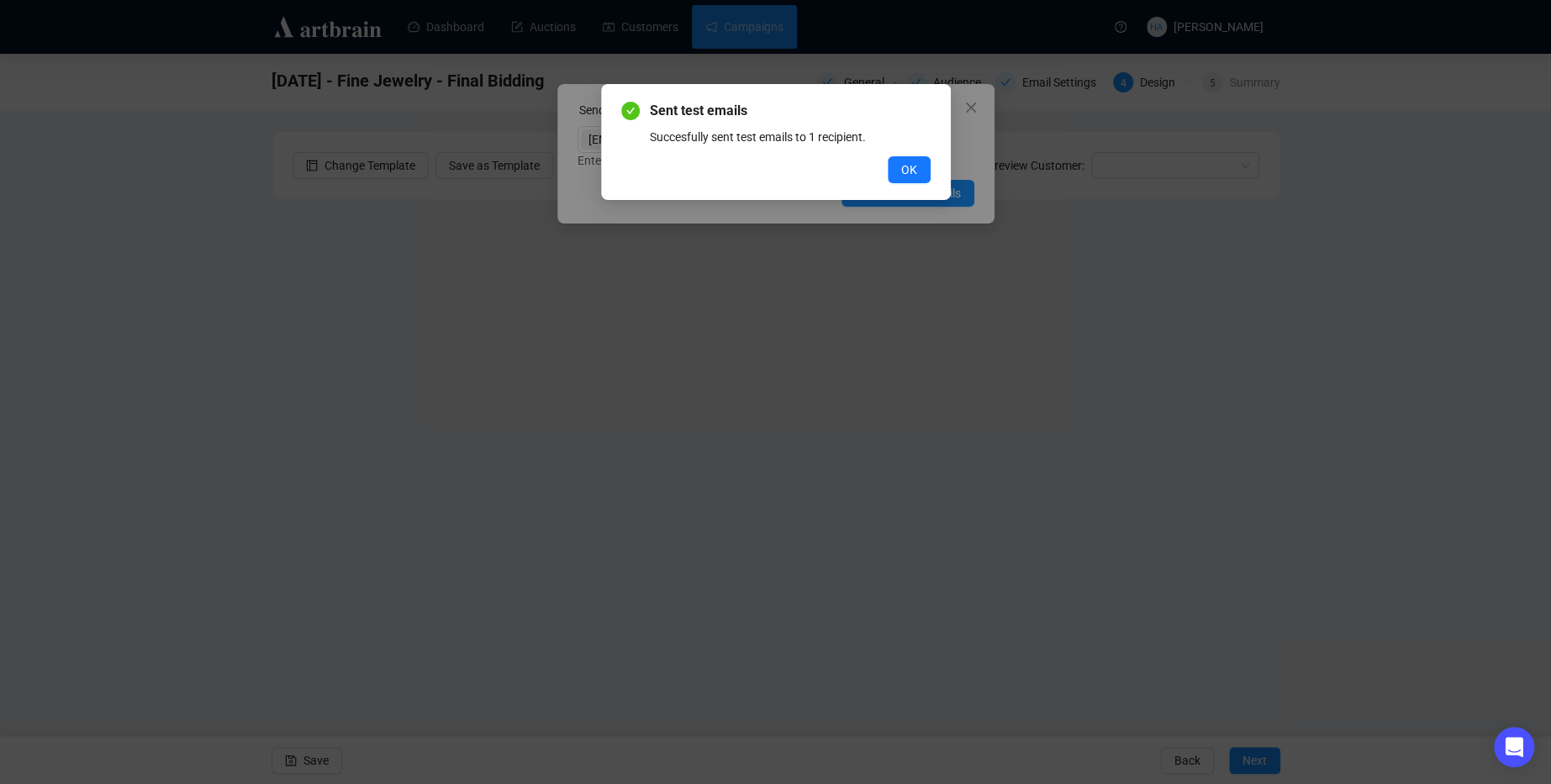
drag, startPoint x: 922, startPoint y: 170, endPoint x: 883, endPoint y: 156, distance: 41.4
click at [922, 169] on button "OK" at bounding box center [909, 169] width 43 height 27
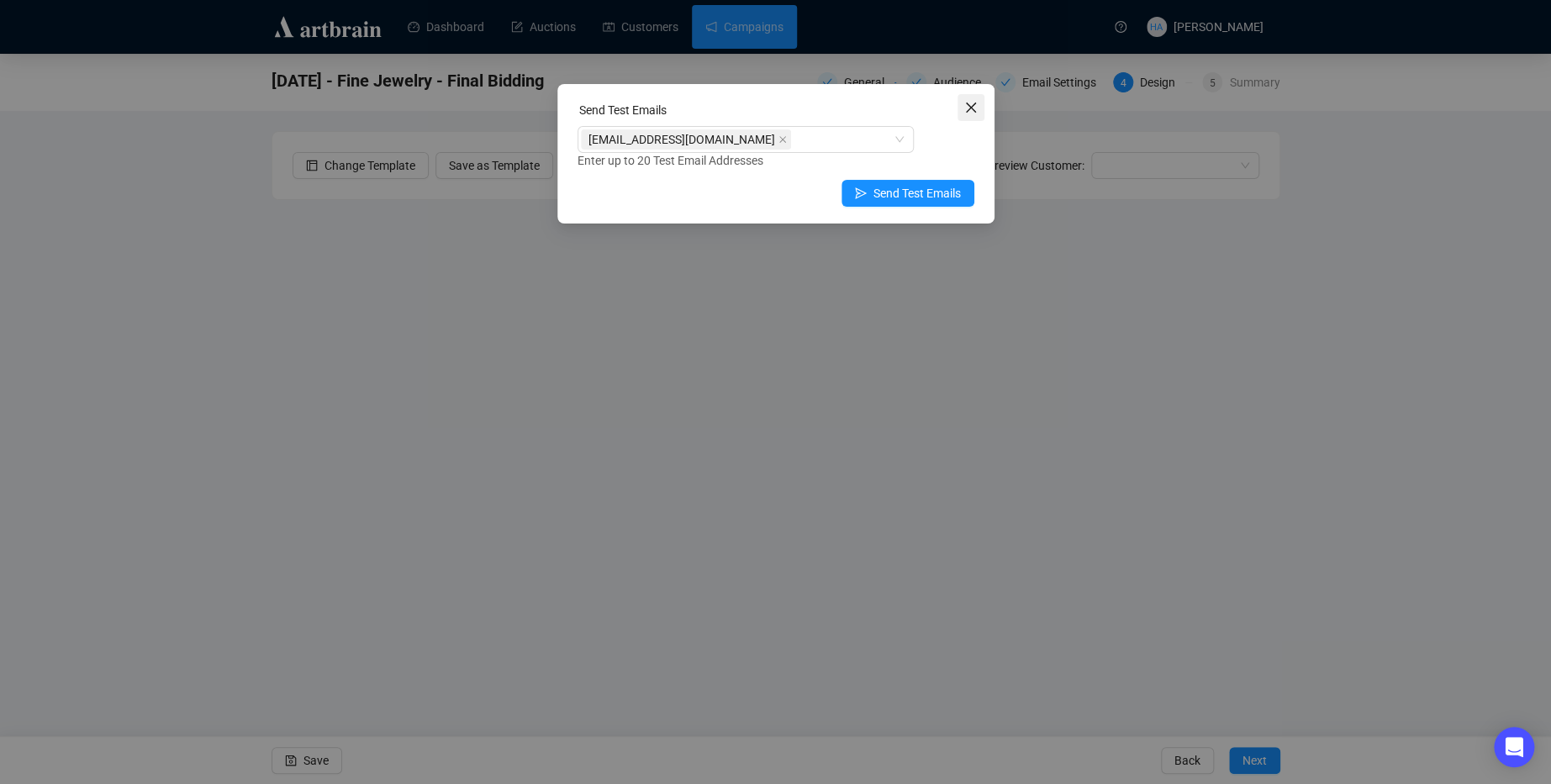
click at [965, 108] on icon "close" at bounding box center [970, 107] width 13 height 13
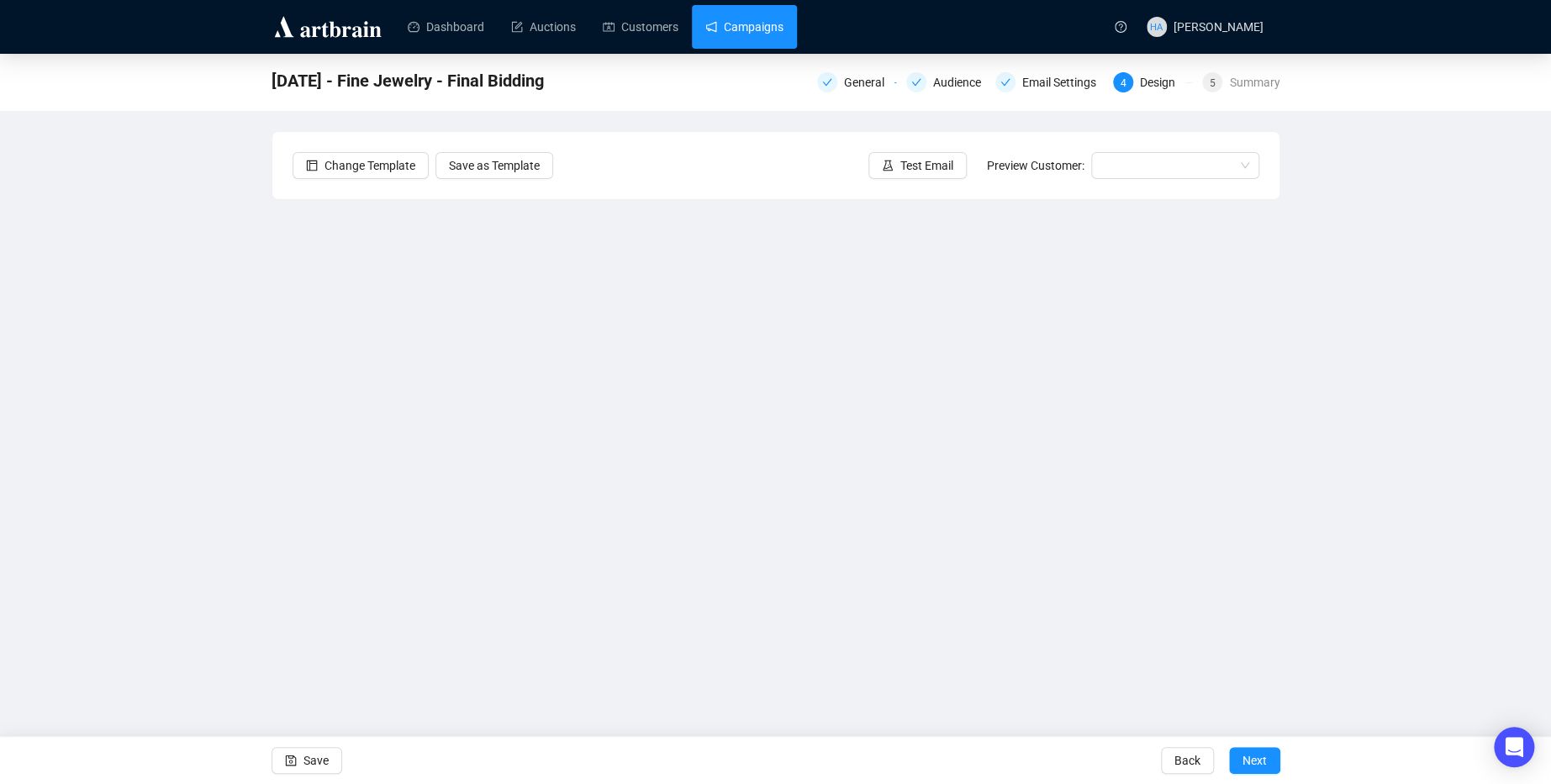
click at [729, 22] on link "Campaigns" at bounding box center [744, 27] width 78 height 43
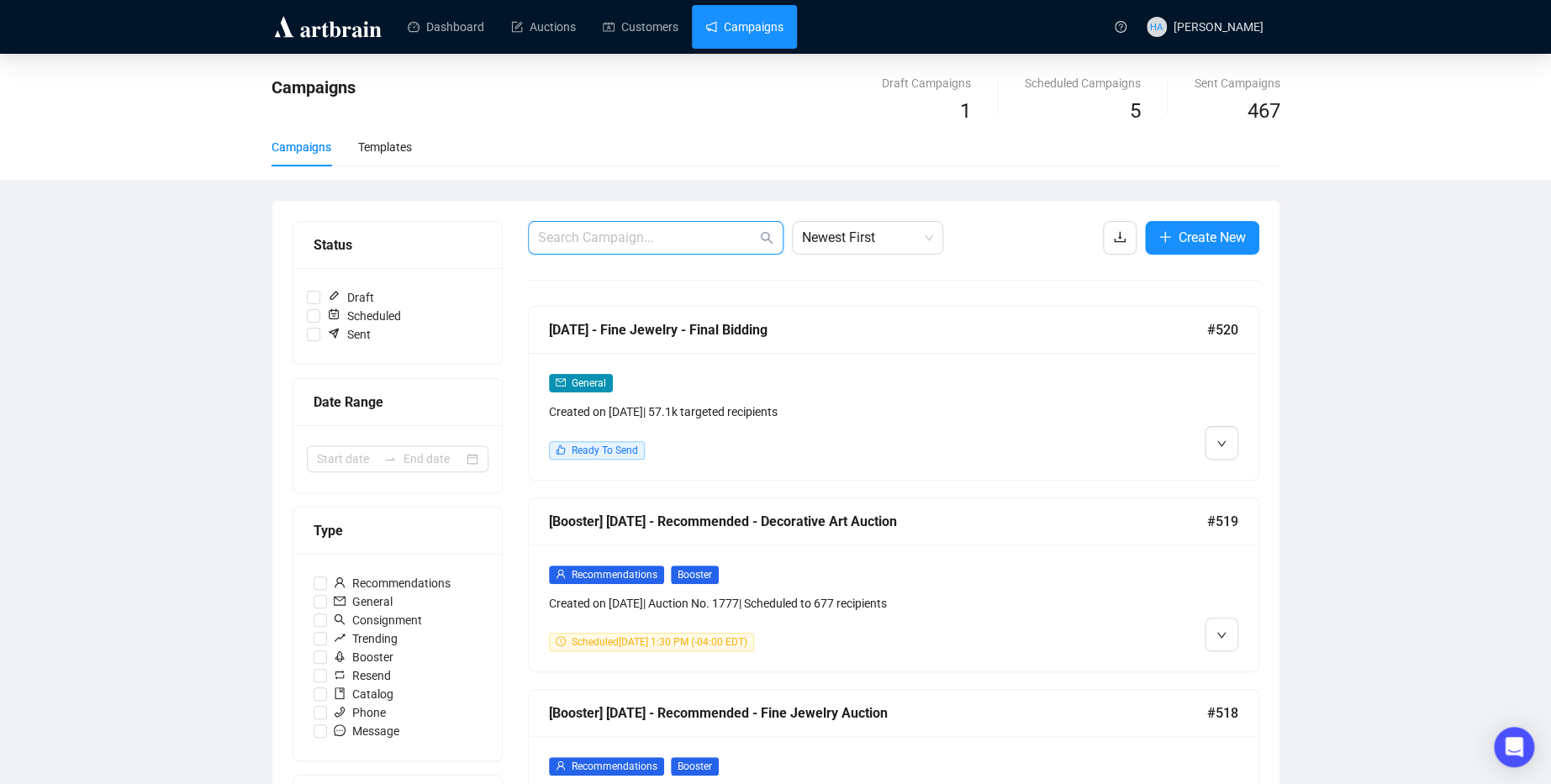
click at [653, 242] on input "text" at bounding box center [647, 237] width 218 height 20
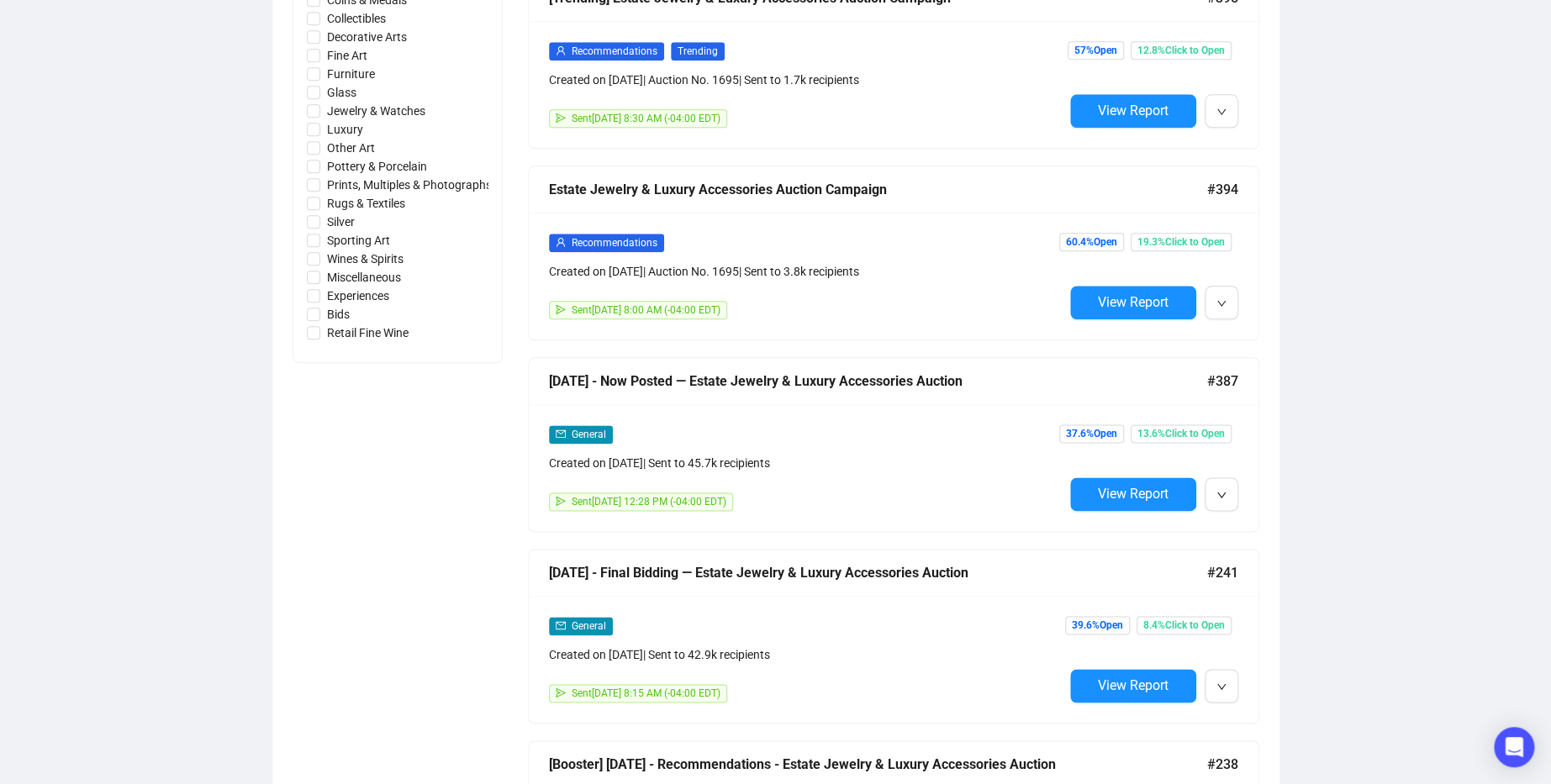
scroll to position [911, 0]
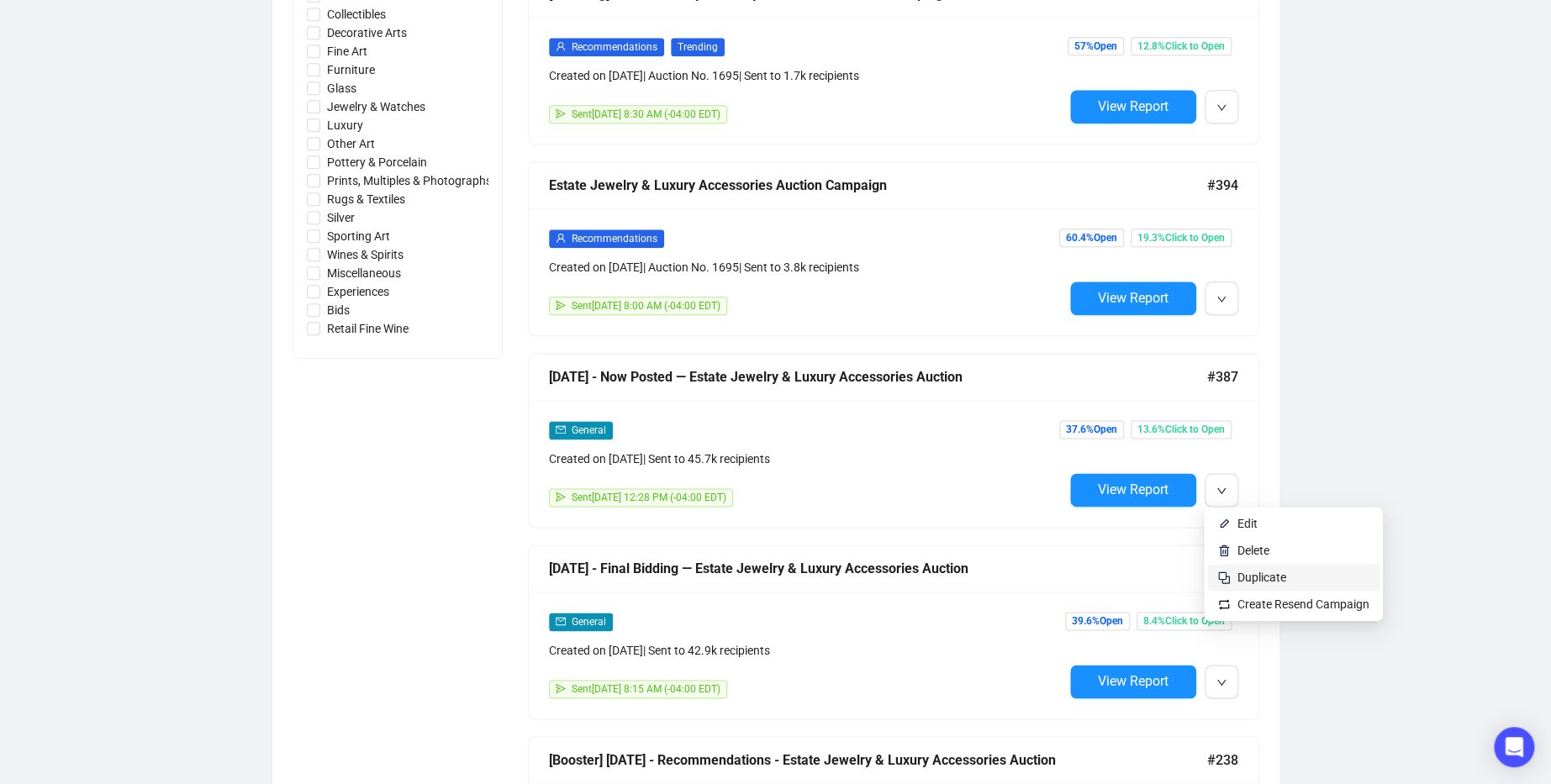
type input "Estate Jewelry"
click at [1261, 571] on span "Duplicate" at bounding box center [1261, 576] width 49 height 13
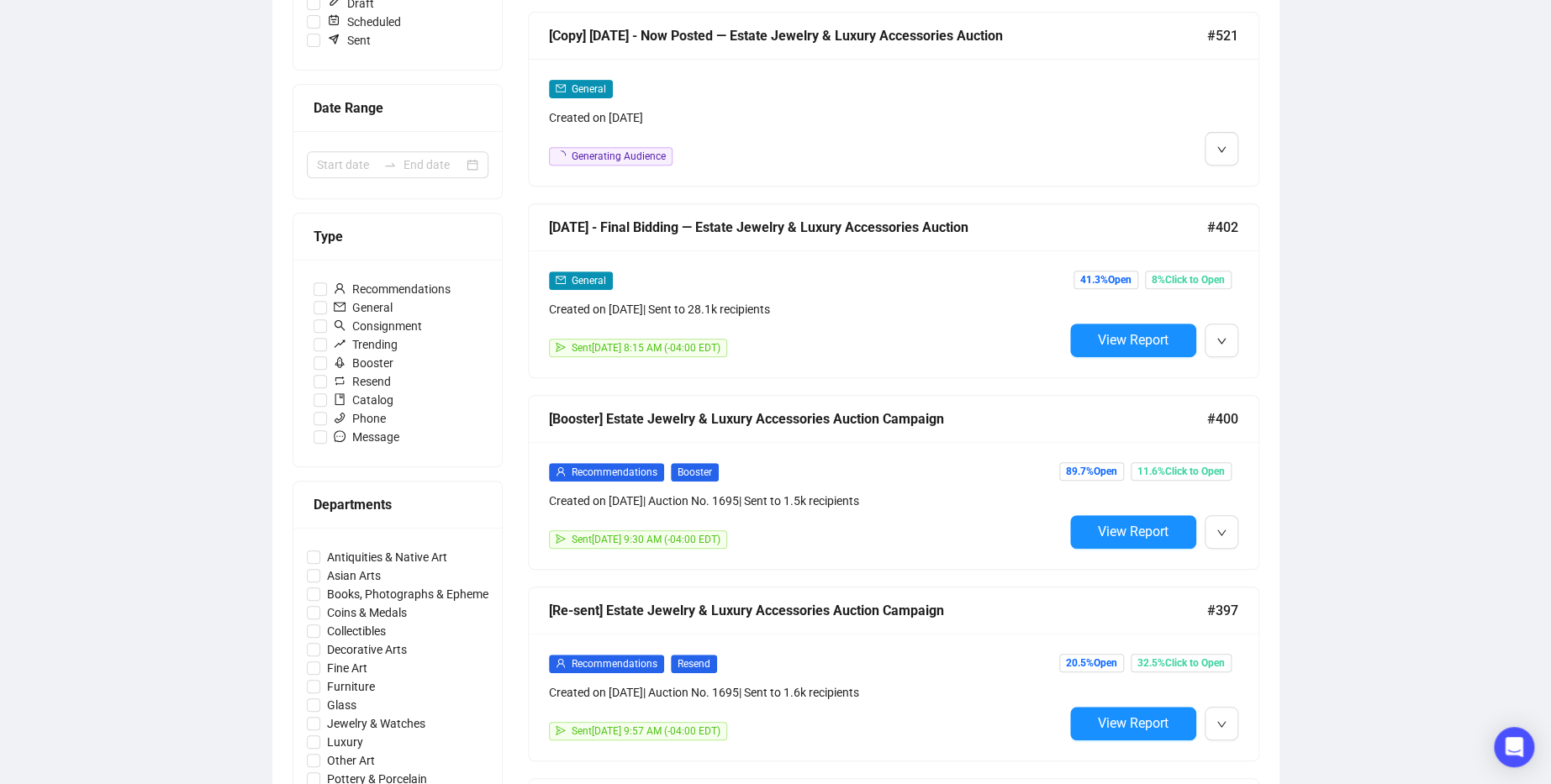
scroll to position [0, 0]
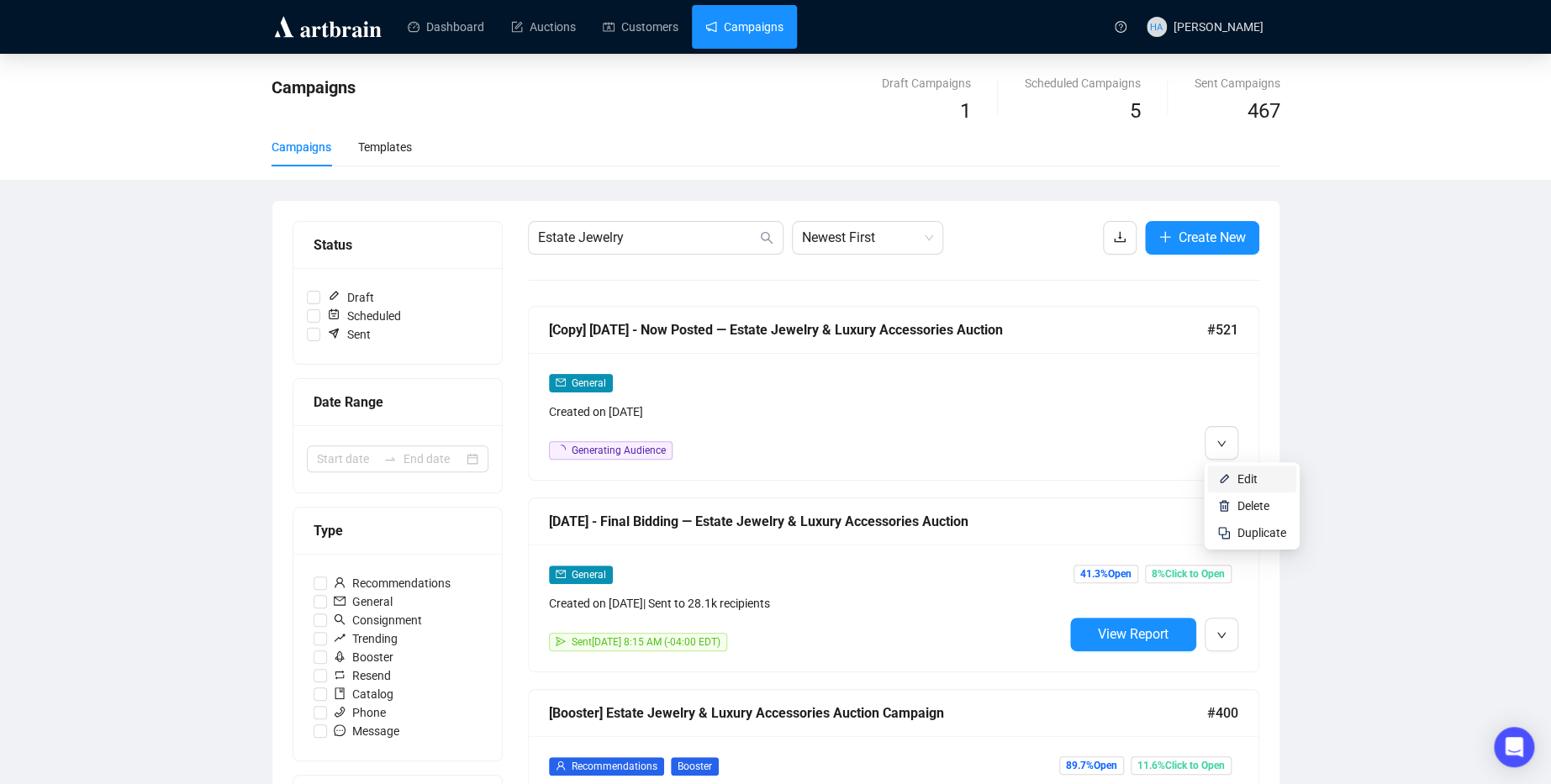
click at [1240, 477] on span "Edit" at bounding box center [1247, 478] width 20 height 13
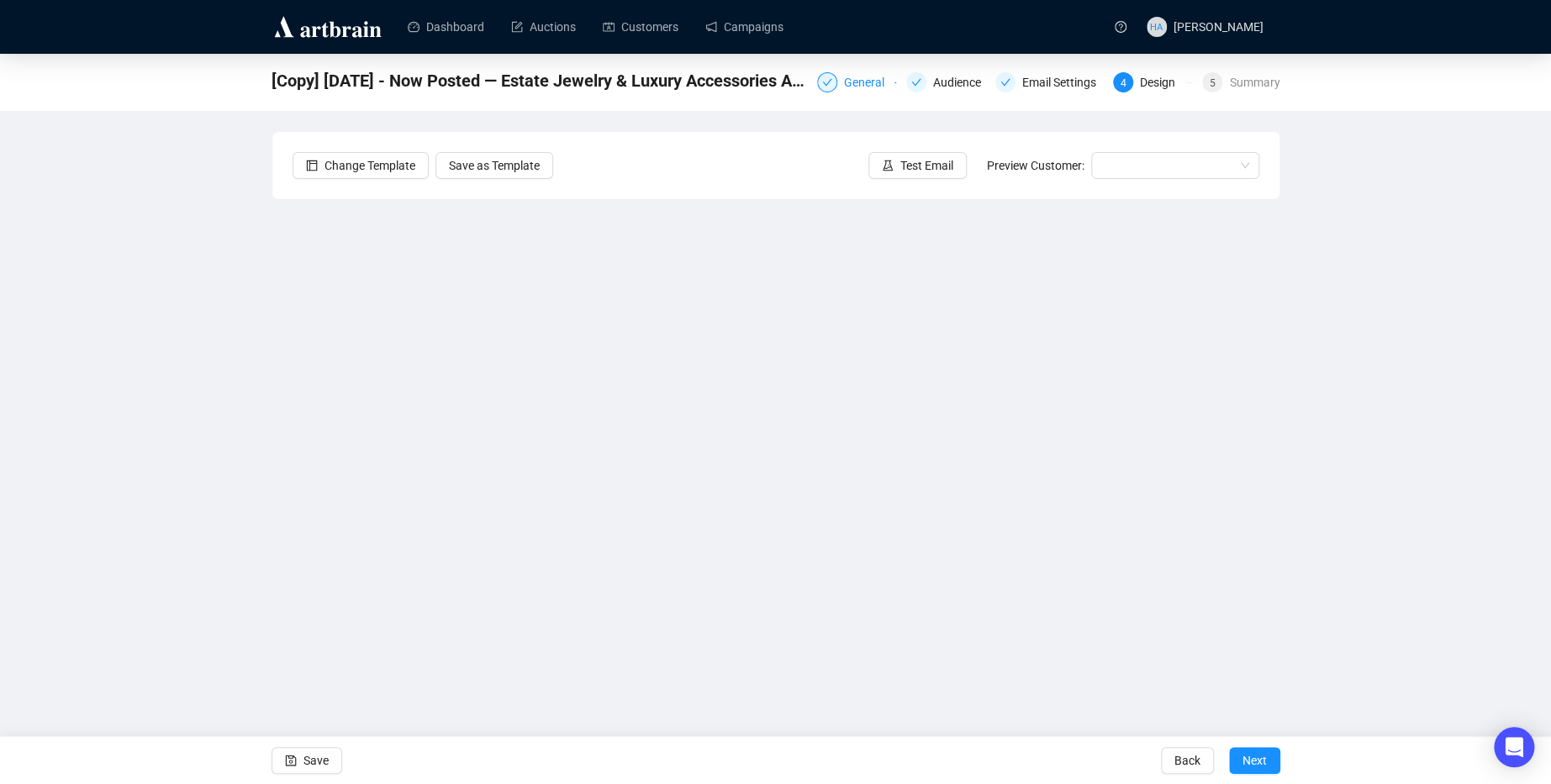
click at [849, 78] on div "General" at bounding box center [869, 82] width 50 height 20
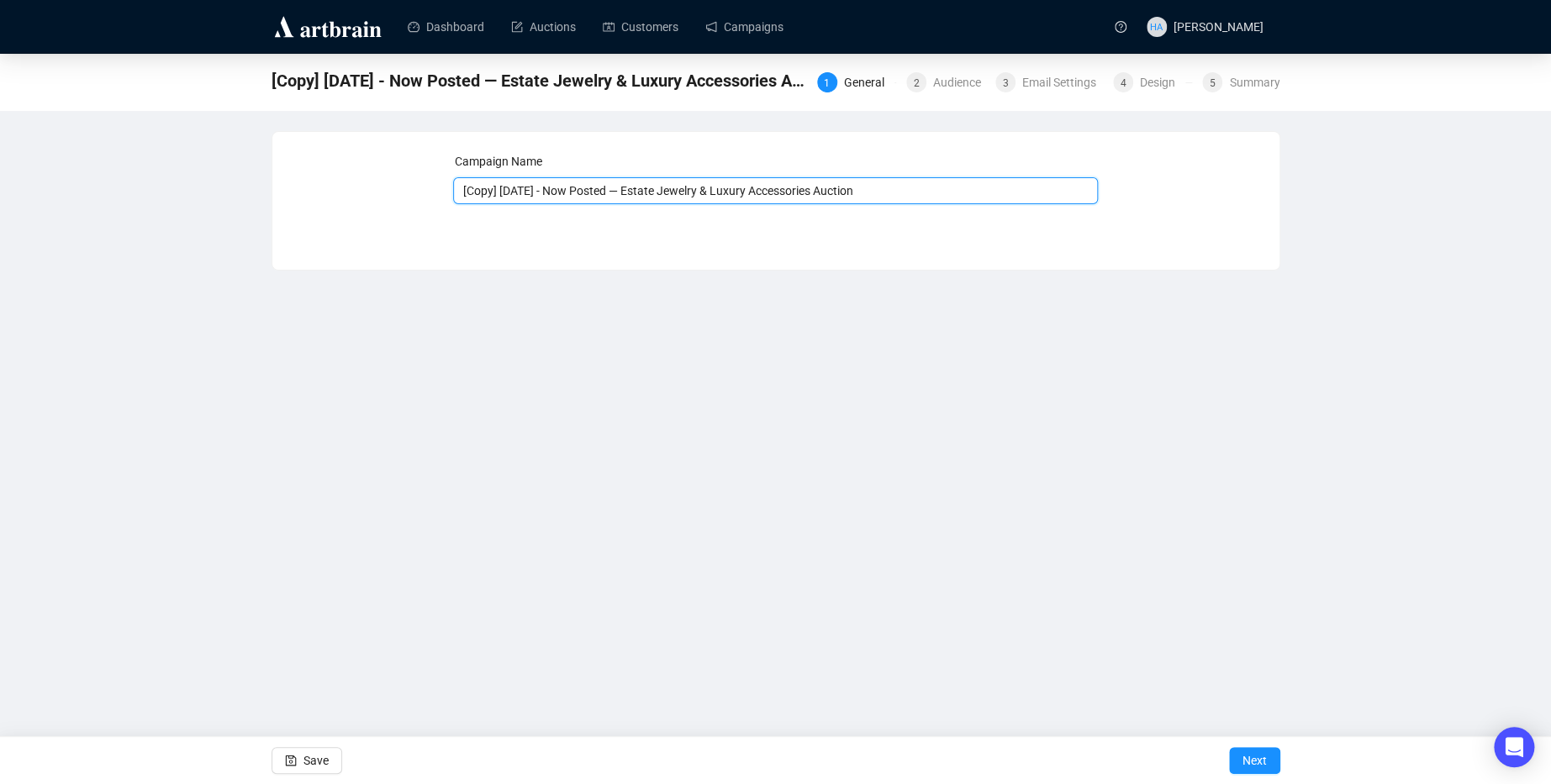
drag, startPoint x: 526, startPoint y: 189, endPoint x: 457, endPoint y: 187, distance: 69.0
click at [457, 187] on input "[Copy] [DATE] - Now Posted — Estate Jewelry & Luxury Accessories Auction" at bounding box center [776, 190] width 645 height 27
type input "[DATE] - Now Posted — Estate Jewelry & Luxury Accessories Auction"
click at [1256, 764] on span "Next" at bounding box center [1255, 761] width 24 height 47
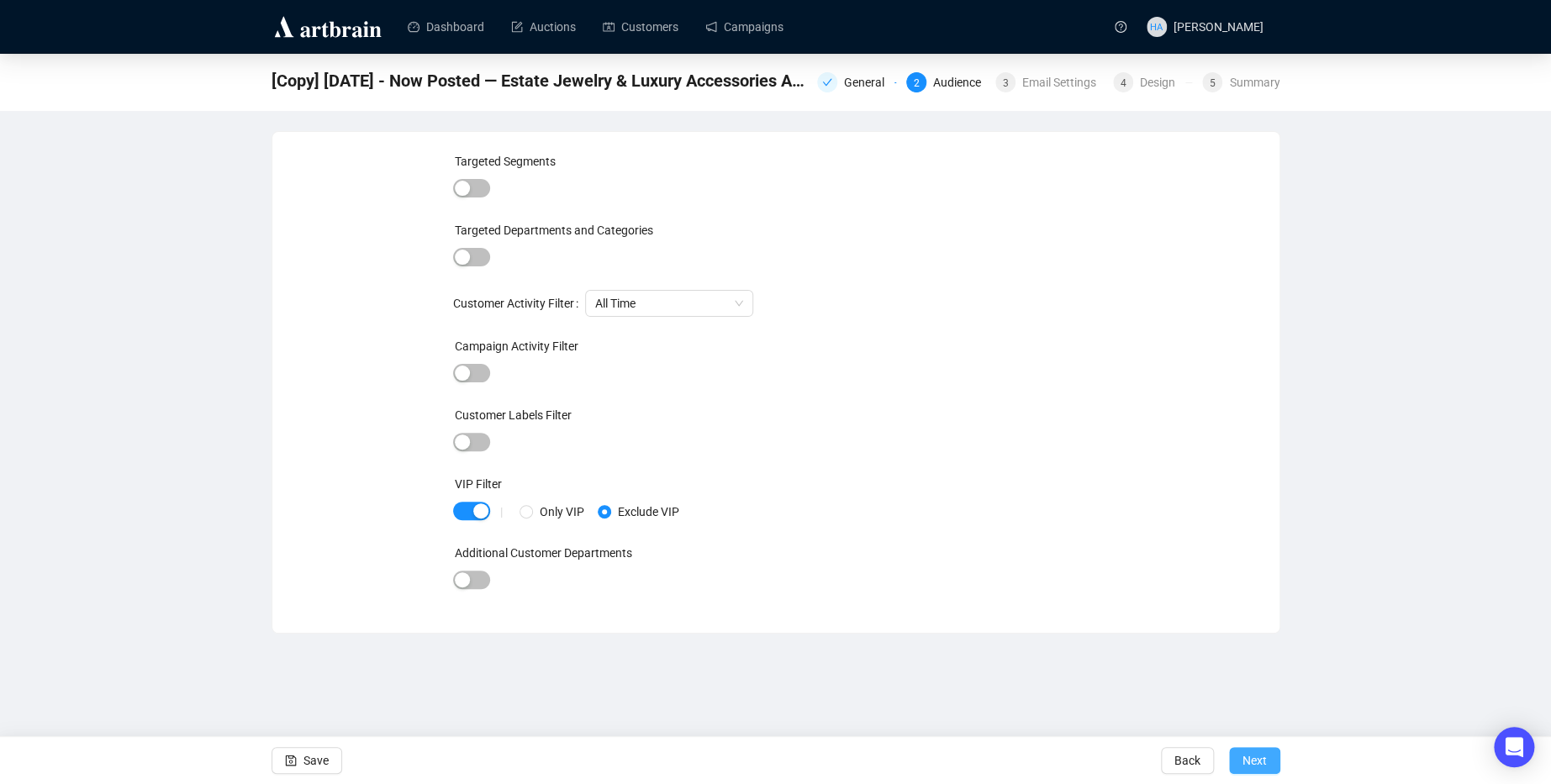
click at [1266, 761] on button "Next" at bounding box center [1255, 761] width 51 height 27
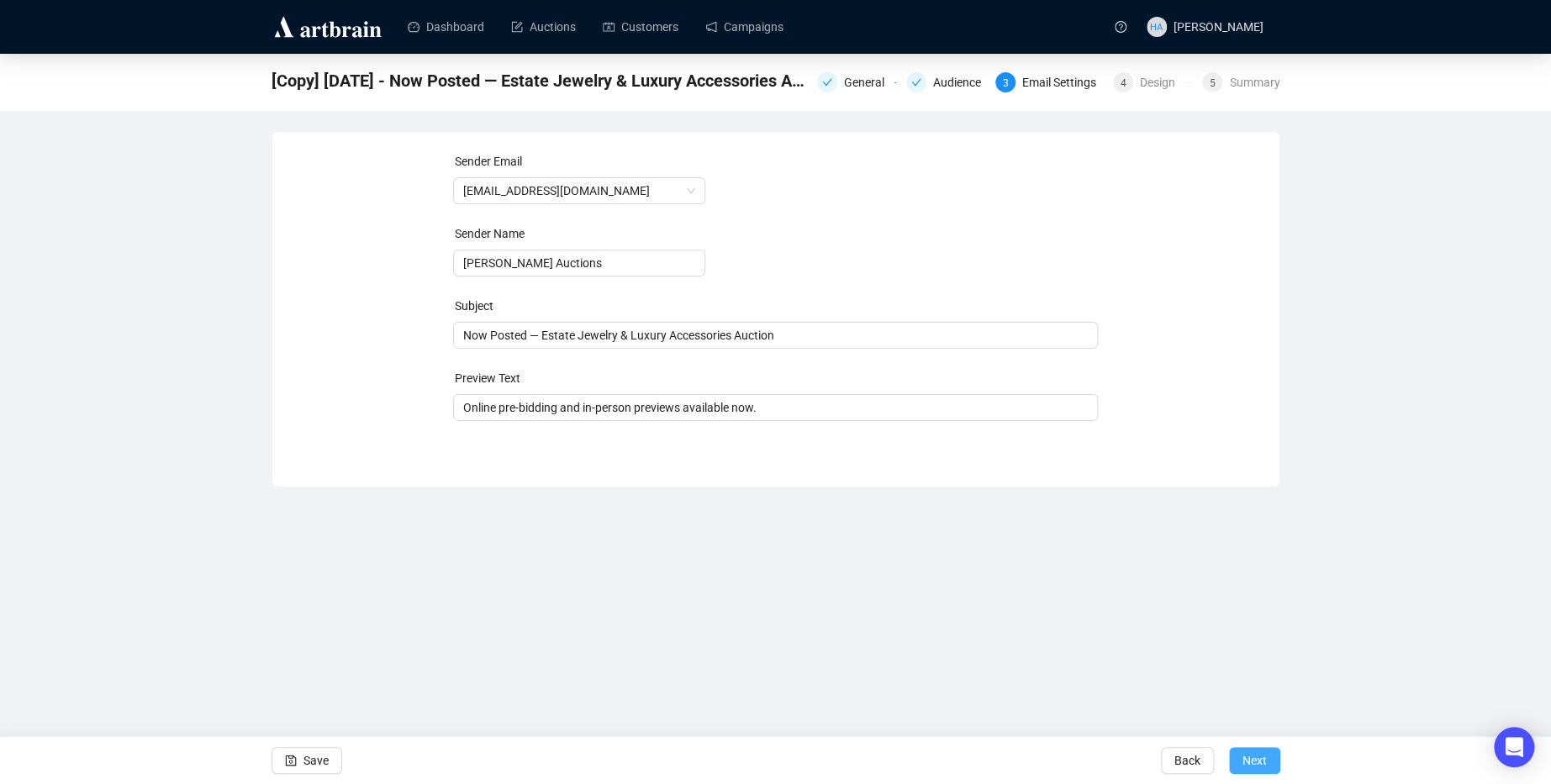
click at [1266, 766] on span "Next" at bounding box center [1255, 761] width 24 height 47
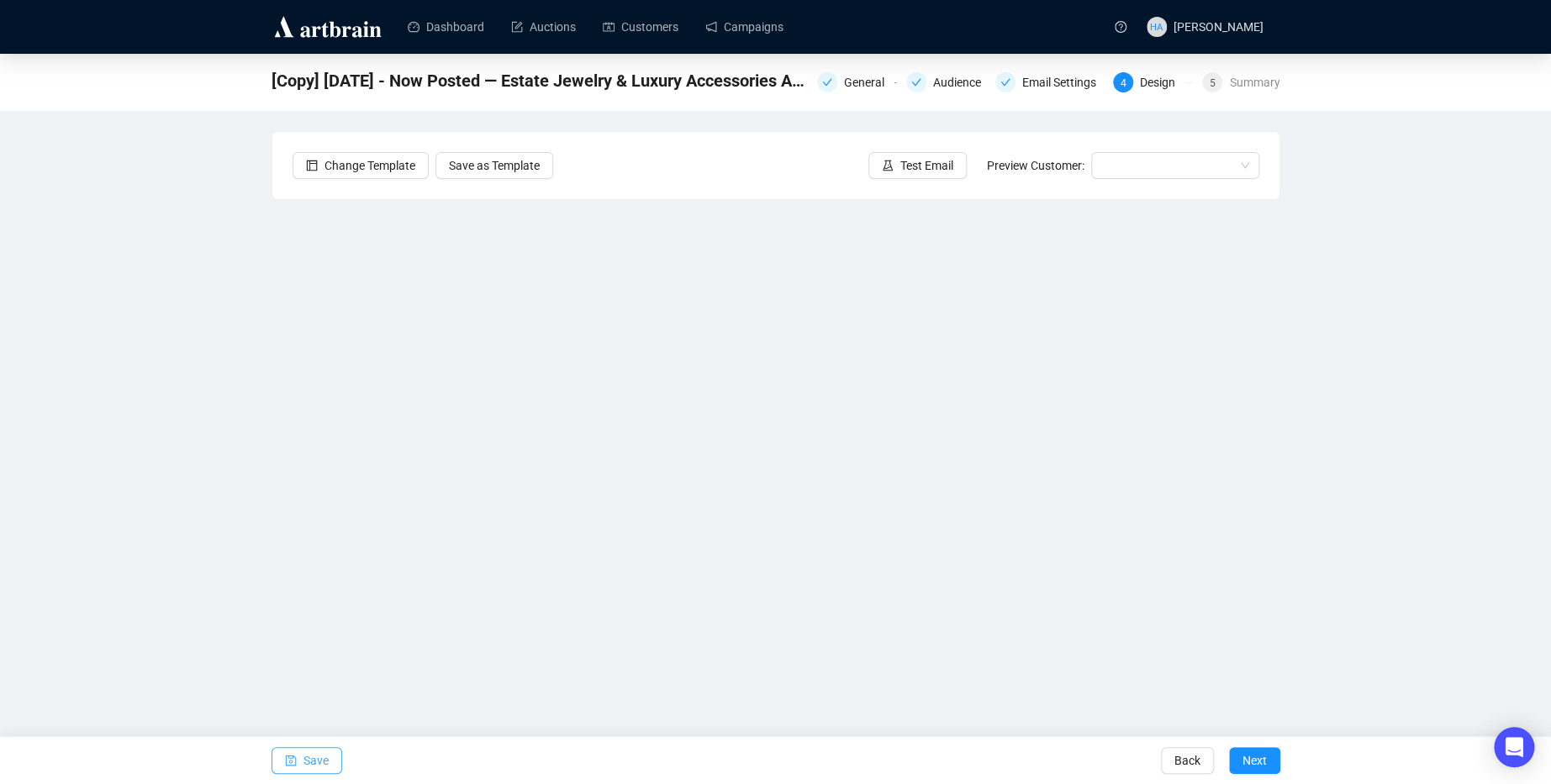
click at [316, 761] on span "Save" at bounding box center [316, 761] width 25 height 47
click at [317, 761] on span "Save" at bounding box center [316, 761] width 25 height 47
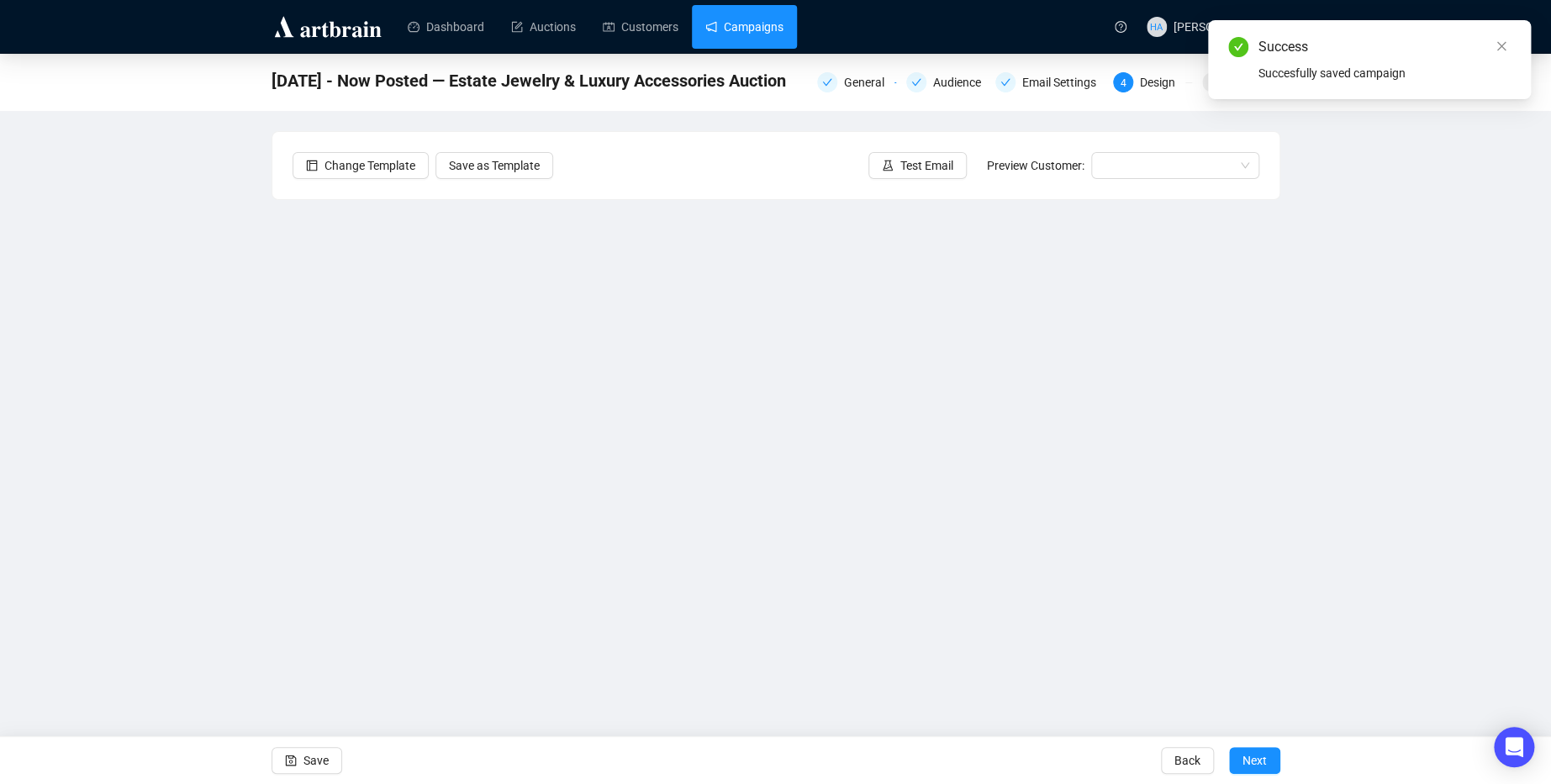
click at [761, 26] on link "Campaigns" at bounding box center [744, 27] width 78 height 43
